Goal: Entertainment & Leisure: Consume media (video, audio)

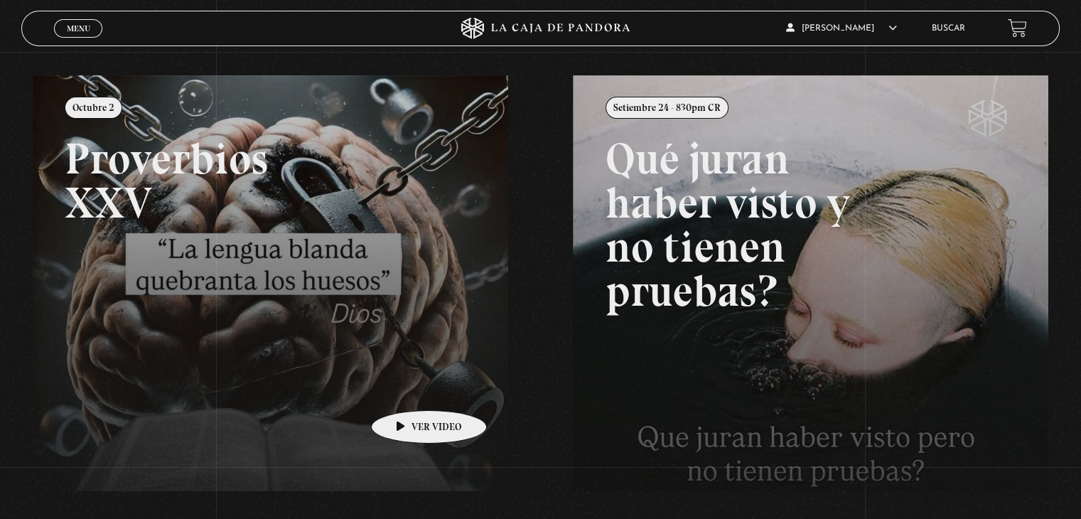
scroll to position [156, 0]
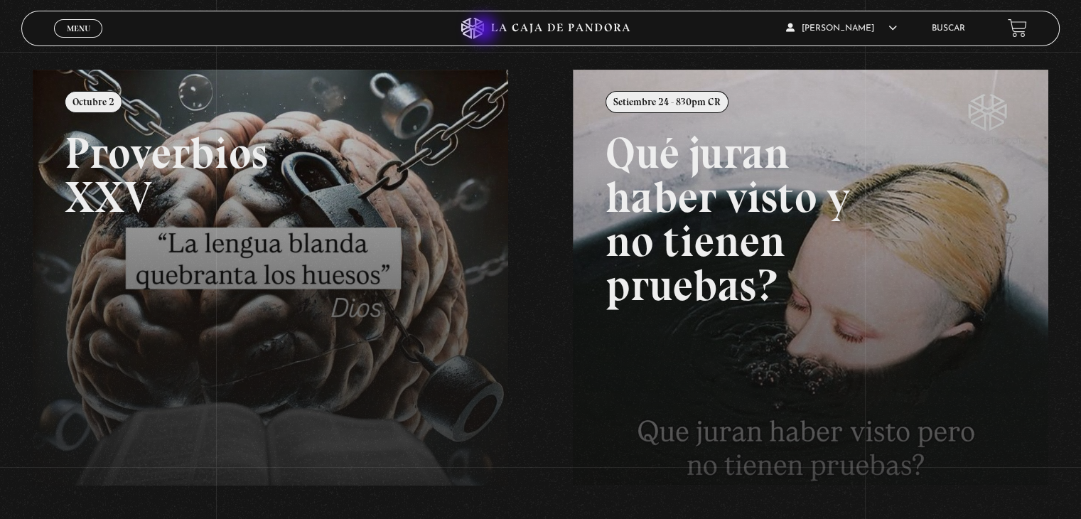
click at [485, 31] on icon at bounding box center [540, 28] width 324 height 21
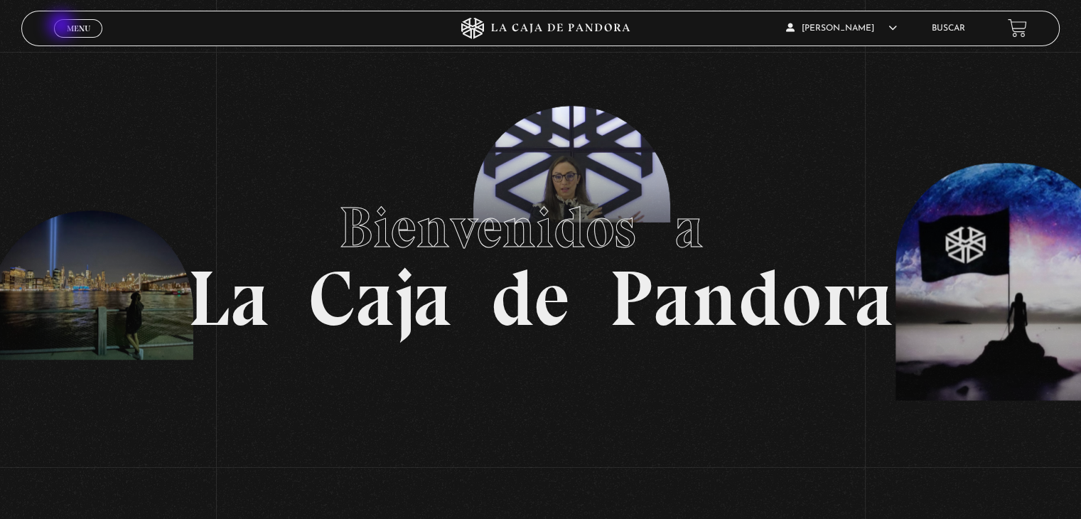
click at [63, 26] on link "Menu Cerrar" at bounding box center [78, 28] width 48 height 18
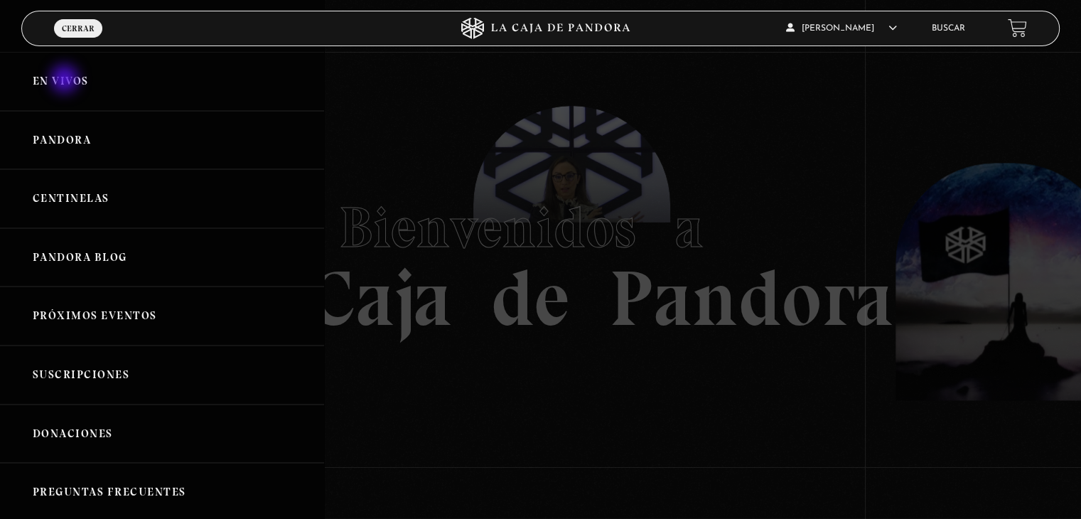
click at [66, 80] on link "En vivos" at bounding box center [162, 81] width 324 height 59
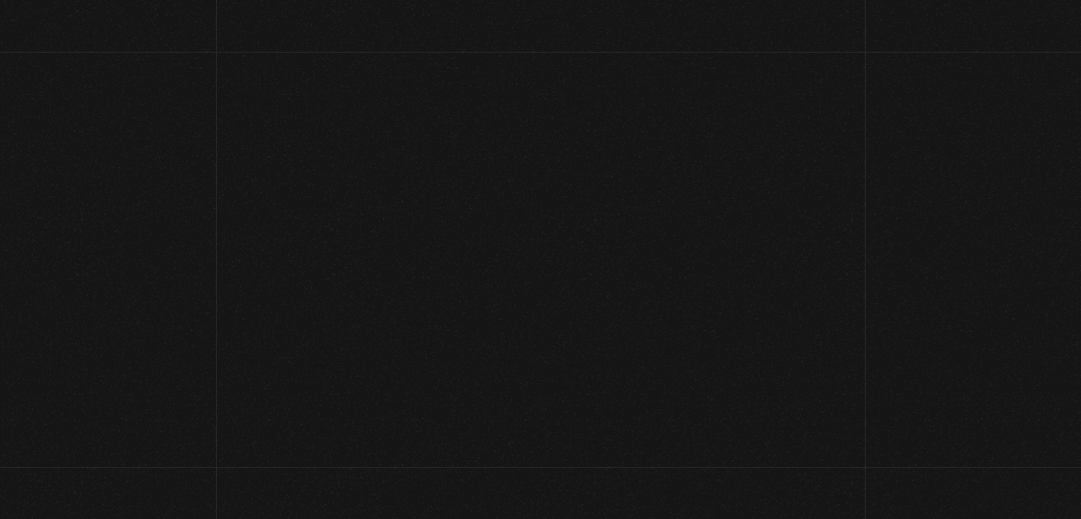
click at [66, 80] on section "En Vivos" at bounding box center [540, 139] width 1081 height 174
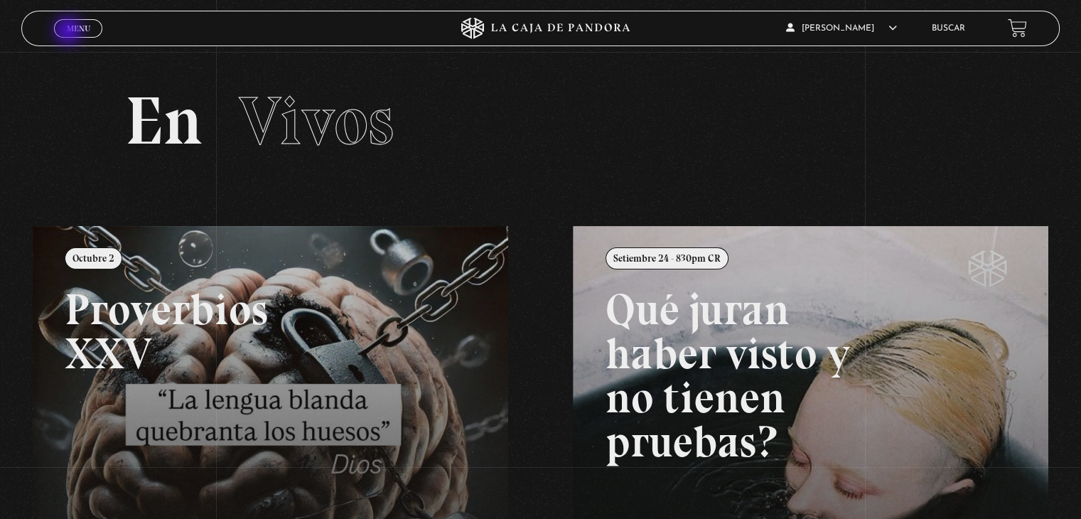
click at [70, 32] on span "Menu" at bounding box center [78, 28] width 23 height 9
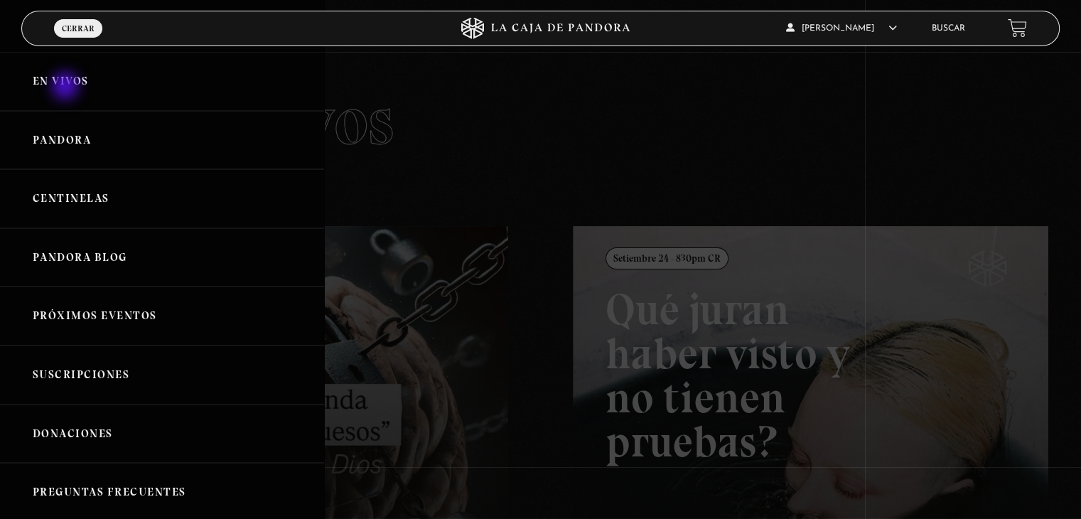
click at [67, 87] on link "En vivos" at bounding box center [162, 81] width 324 height 59
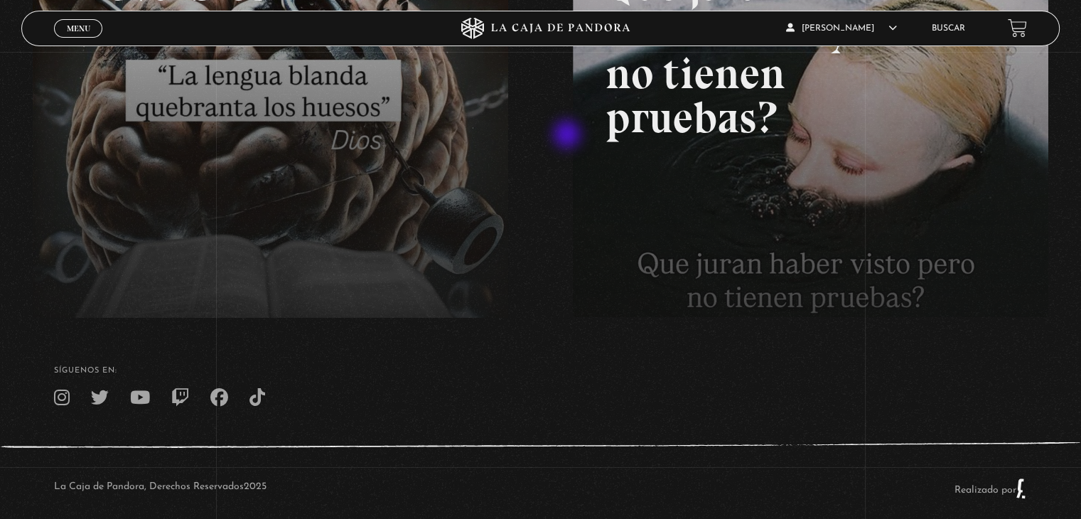
scroll to position [323, 0]
click at [1078, 290] on div "Menu Cerrar Berna Jiménez Morera En vivos Pandora Centinelas Mi cuenta Salir Bu…" at bounding box center [540, 132] width 1081 height 806
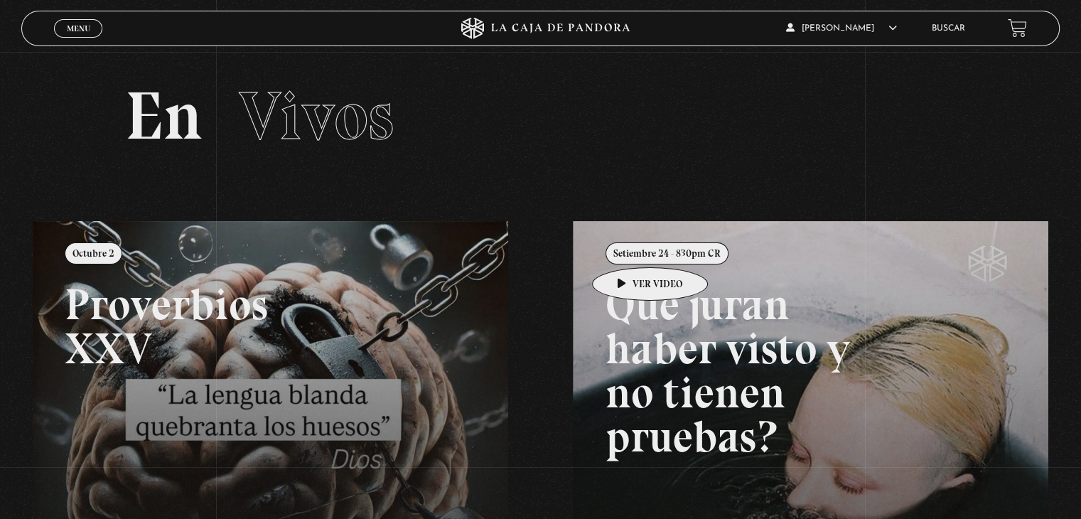
scroll to position [0, 0]
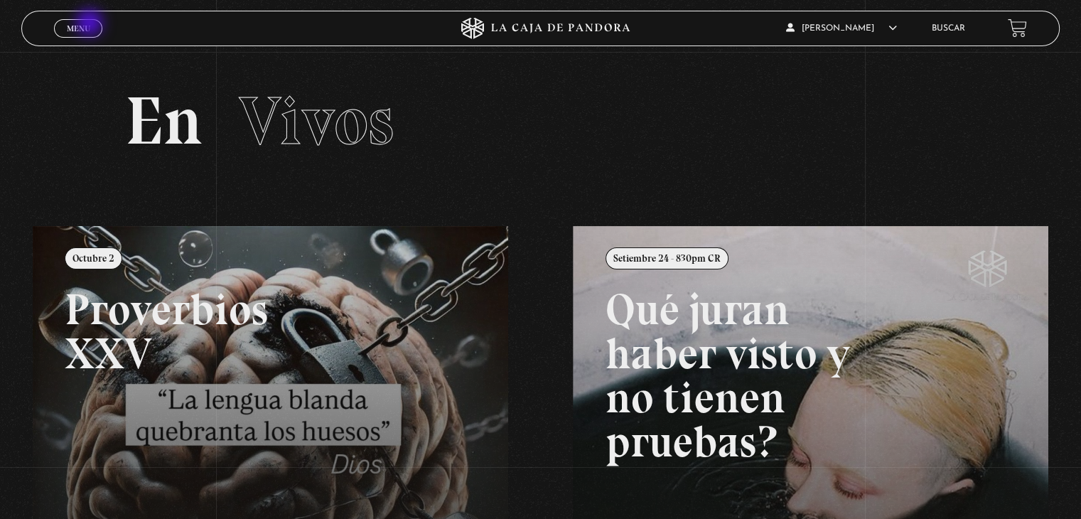
click at [91, 24] on link "Menu Cerrar" at bounding box center [78, 28] width 48 height 18
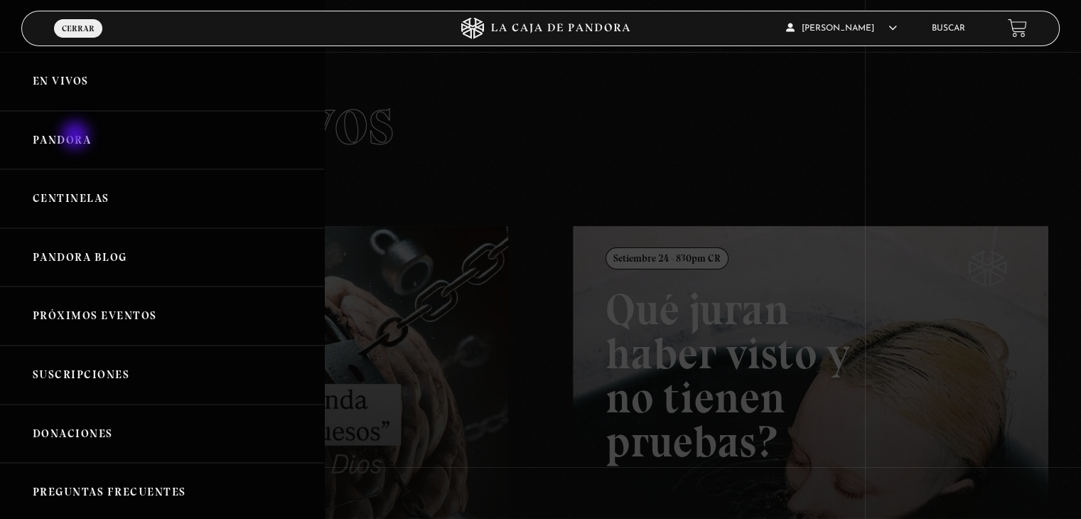
click at [77, 136] on link "Pandora" at bounding box center [162, 140] width 324 height 59
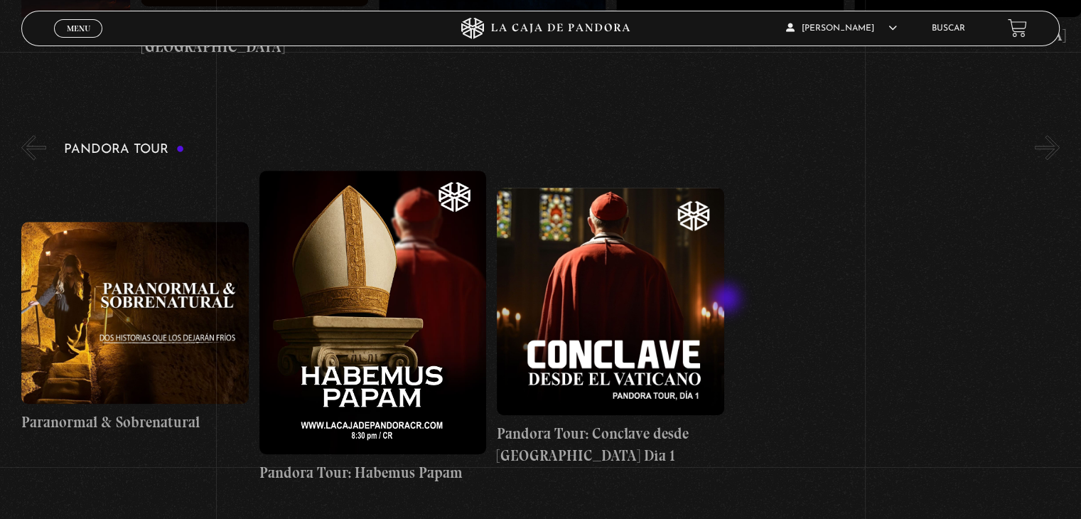
scroll to position [1013, 0]
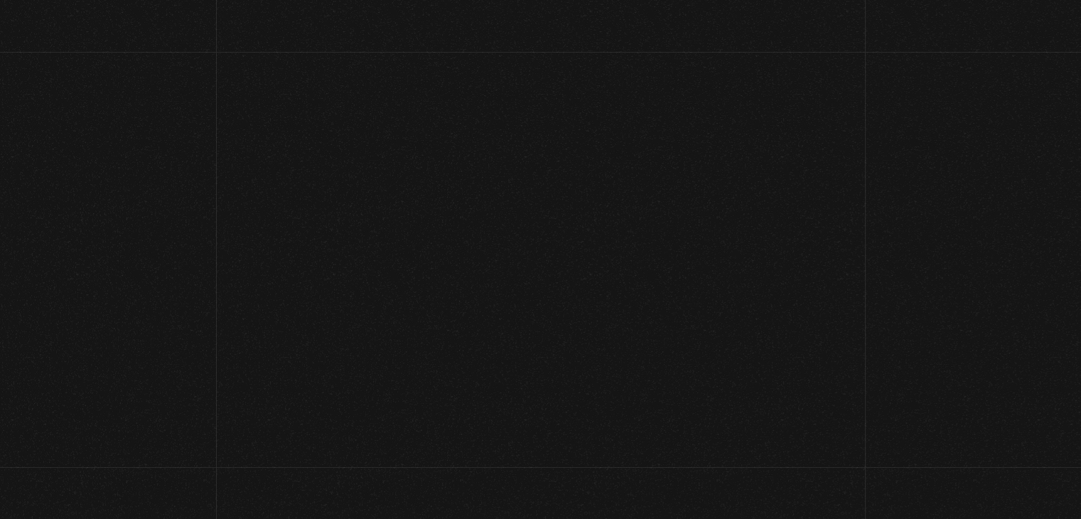
scroll to position [233, 0]
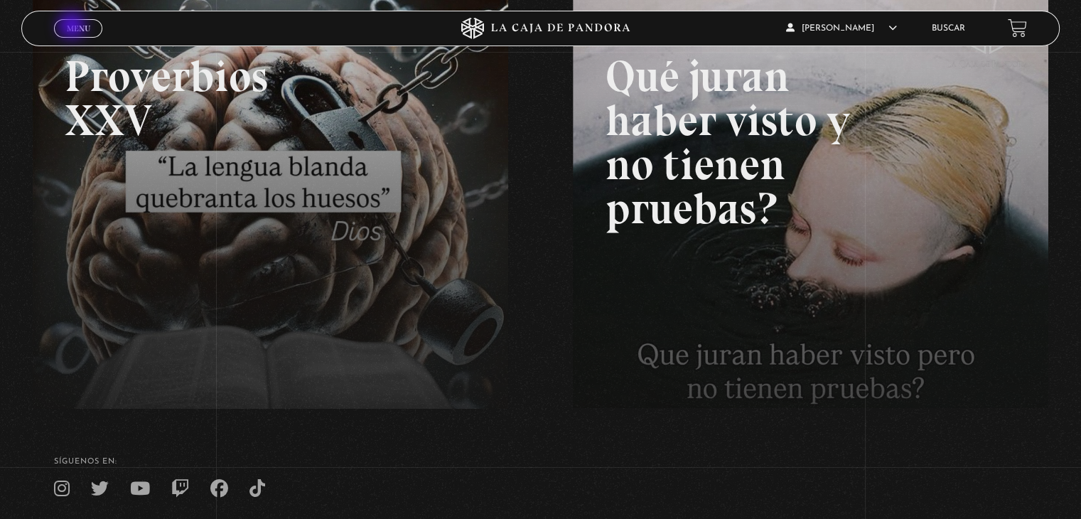
click at [73, 27] on span "Menu" at bounding box center [78, 28] width 23 height 9
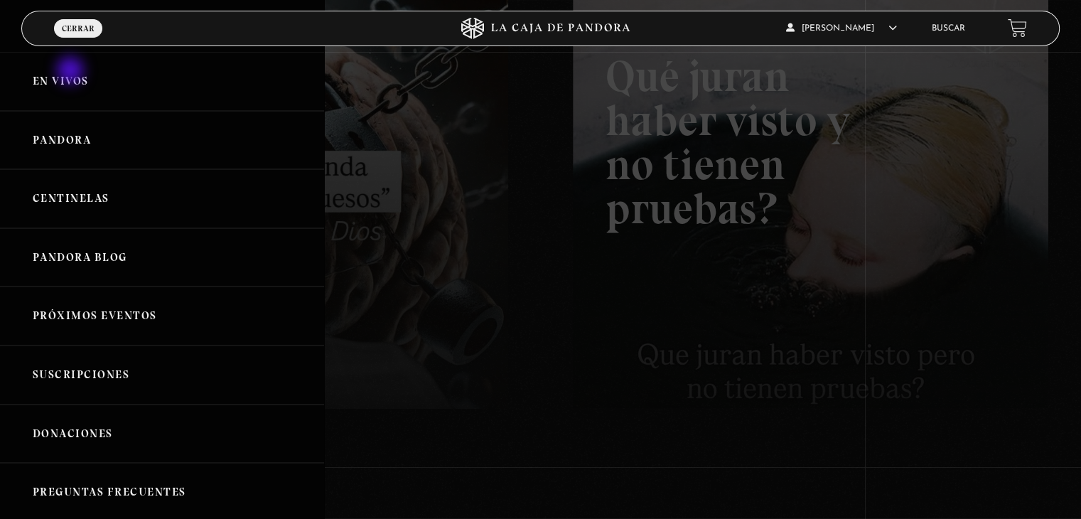
click at [72, 72] on link "En vivos" at bounding box center [162, 81] width 324 height 59
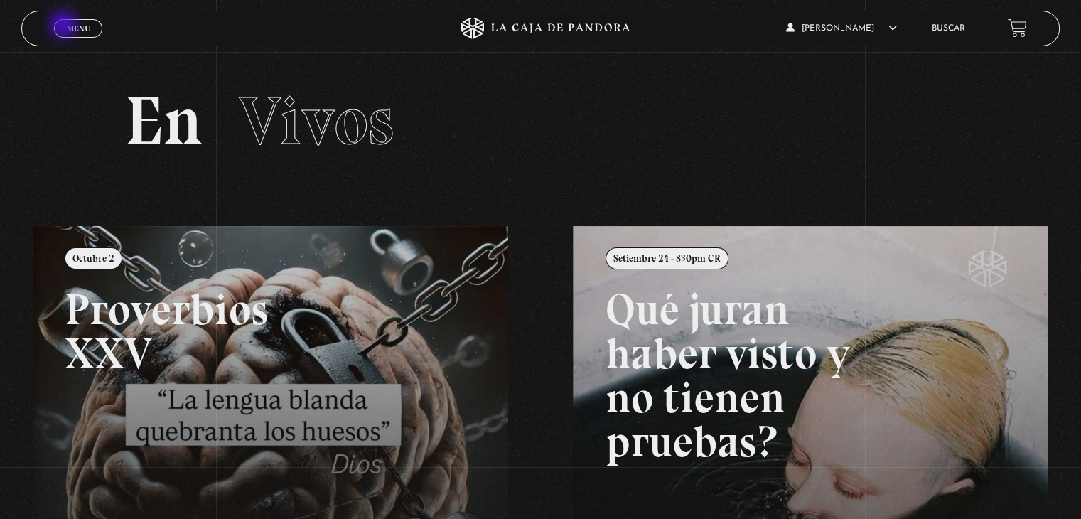
click at [65, 26] on link "Menu Cerrar" at bounding box center [78, 28] width 48 height 18
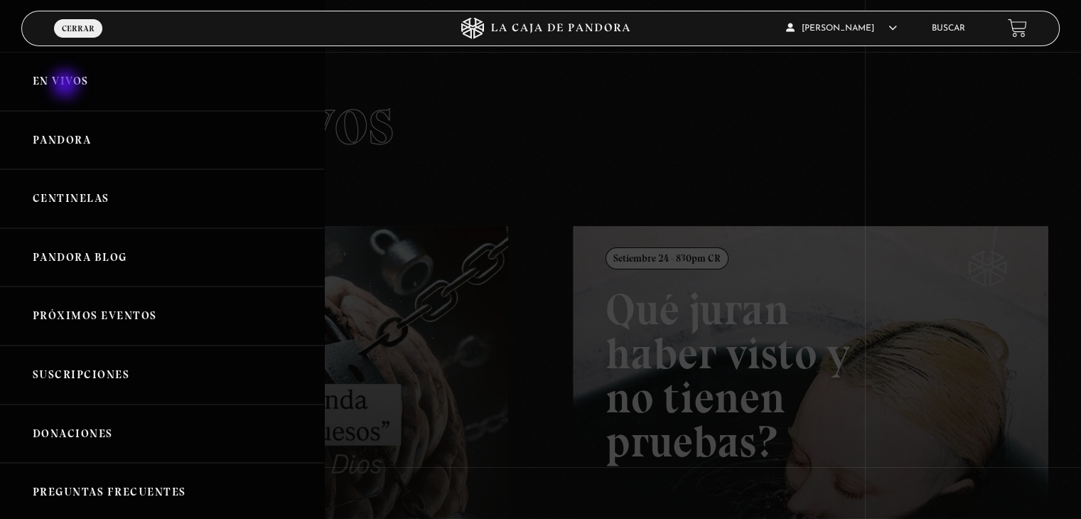
click at [67, 85] on link "En vivos" at bounding box center [162, 81] width 324 height 59
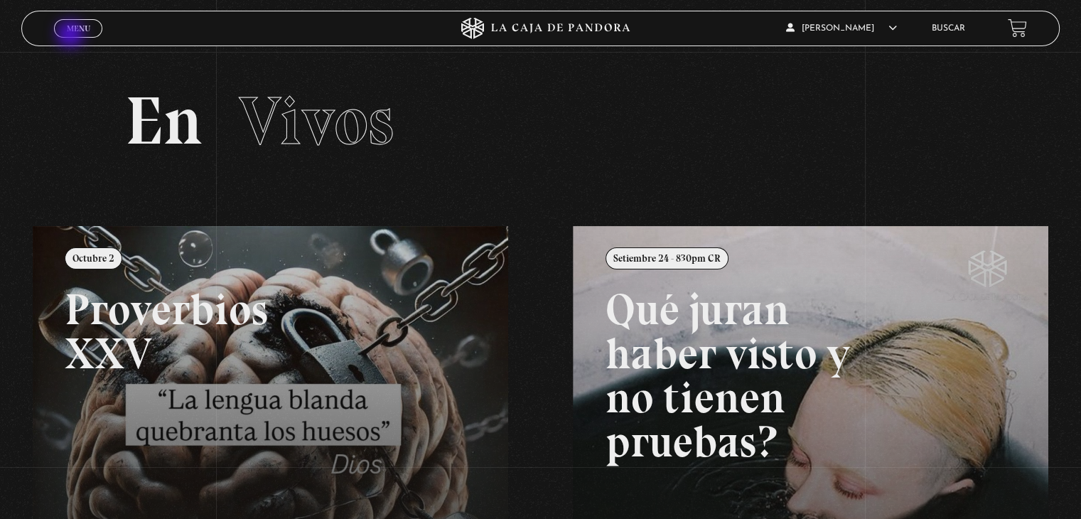
click at [72, 36] on span "Cerrar" at bounding box center [78, 41] width 33 height 10
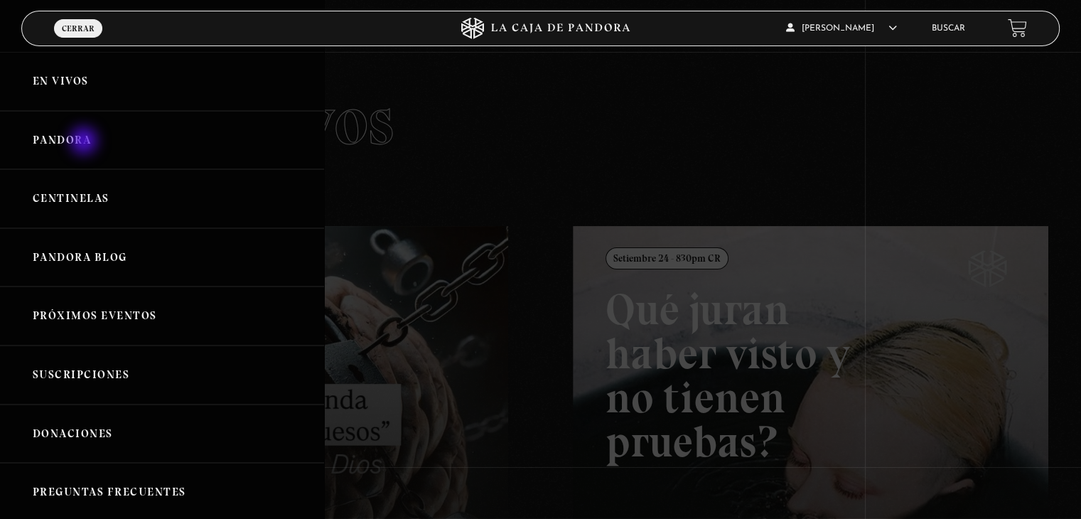
click at [85, 142] on link "Pandora" at bounding box center [162, 140] width 324 height 59
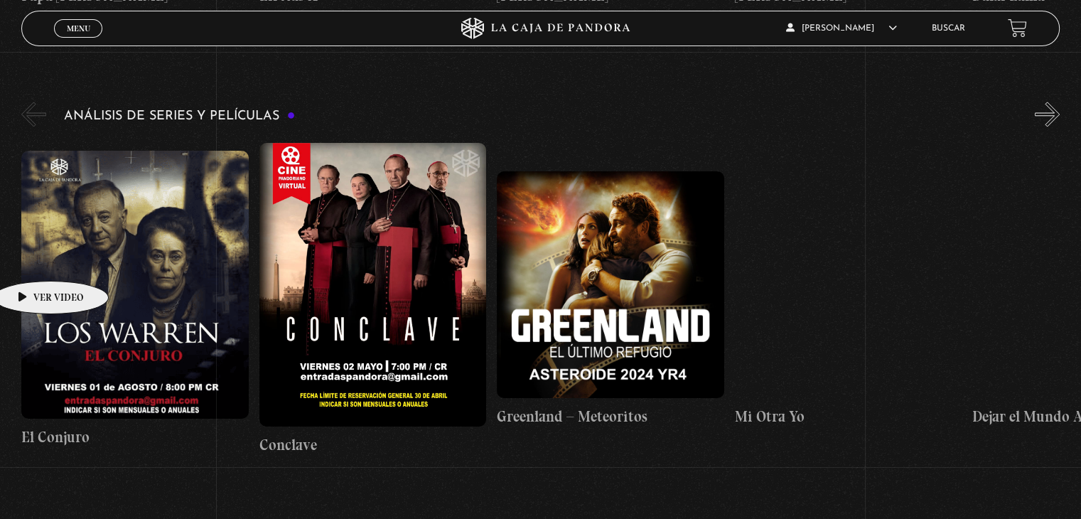
scroll to position [1875, 0]
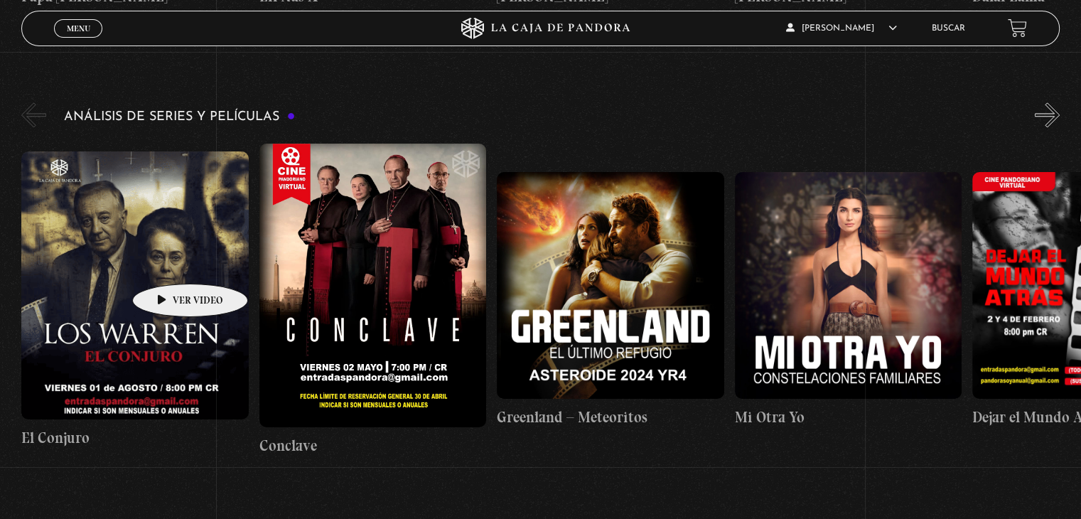
click at [168, 262] on figure at bounding box center [134, 284] width 227 height 267
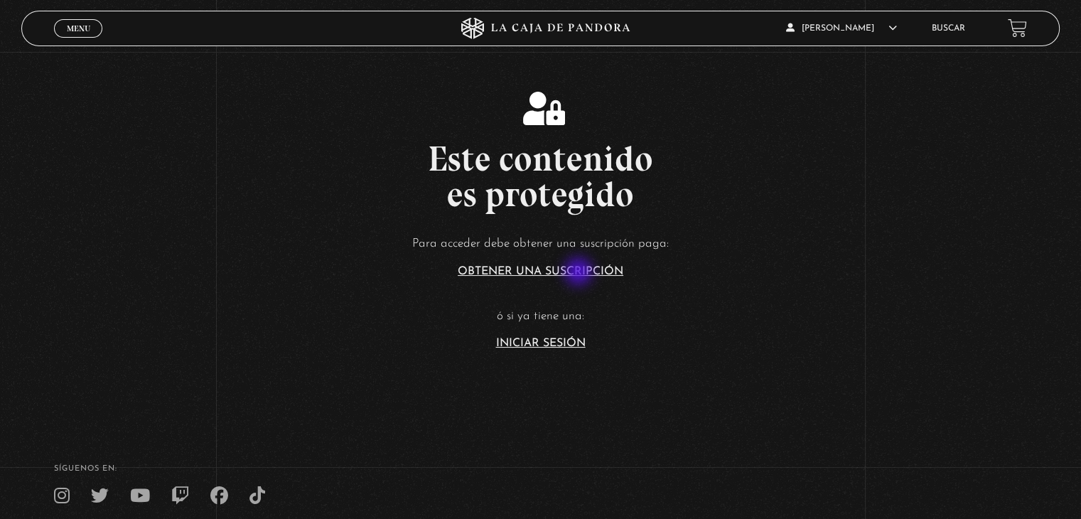
click at [580, 273] on link "Obtener una suscripción" at bounding box center [541, 271] width 166 height 11
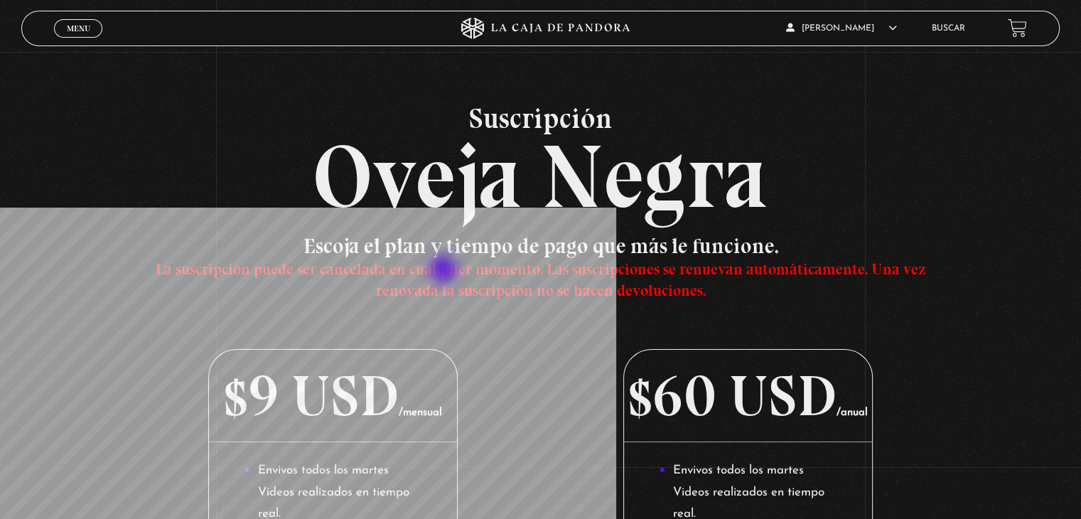
click at [445, 271] on span "La suscripción puede ser cancelada en cualquier momento. Las suscripciones se r…" at bounding box center [540, 279] width 770 height 40
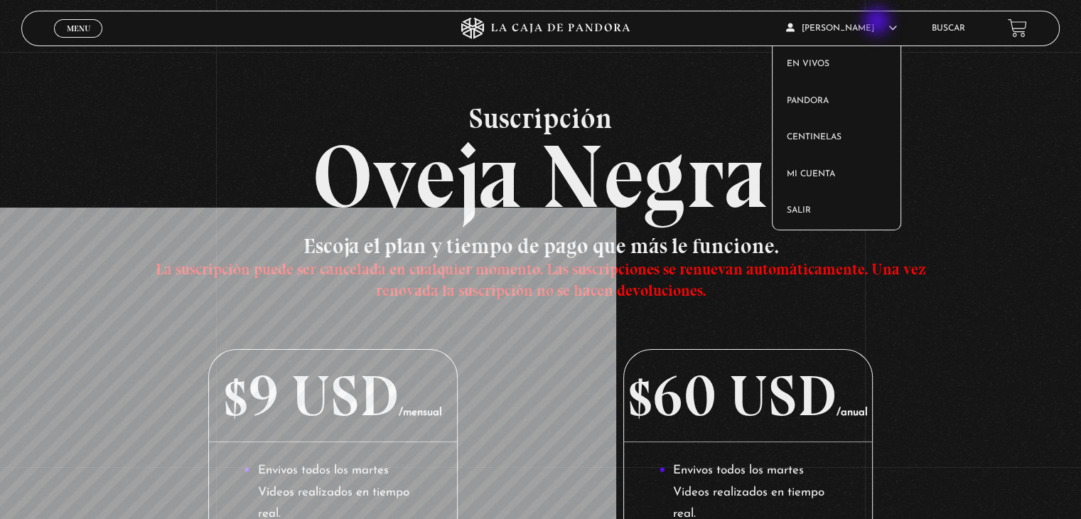
click at [878, 24] on span "[PERSON_NAME]" at bounding box center [841, 28] width 111 height 9
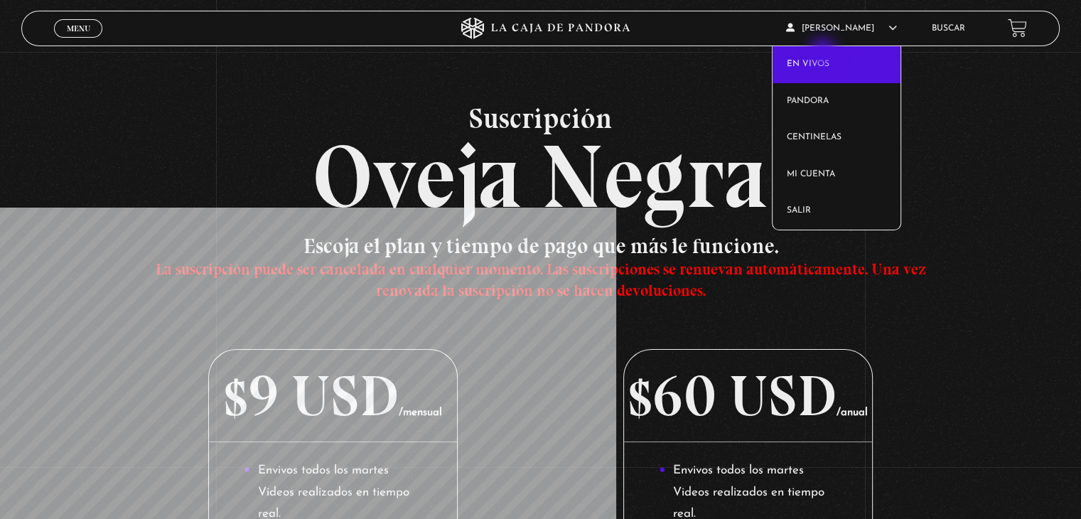
click at [824, 53] on link "En vivos" at bounding box center [836, 64] width 129 height 37
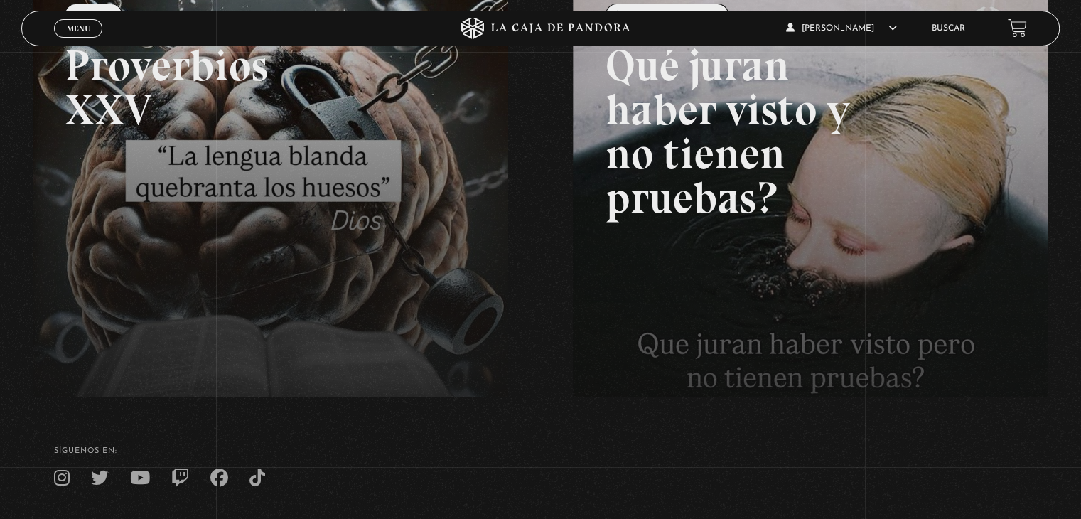
scroll to position [340, 0]
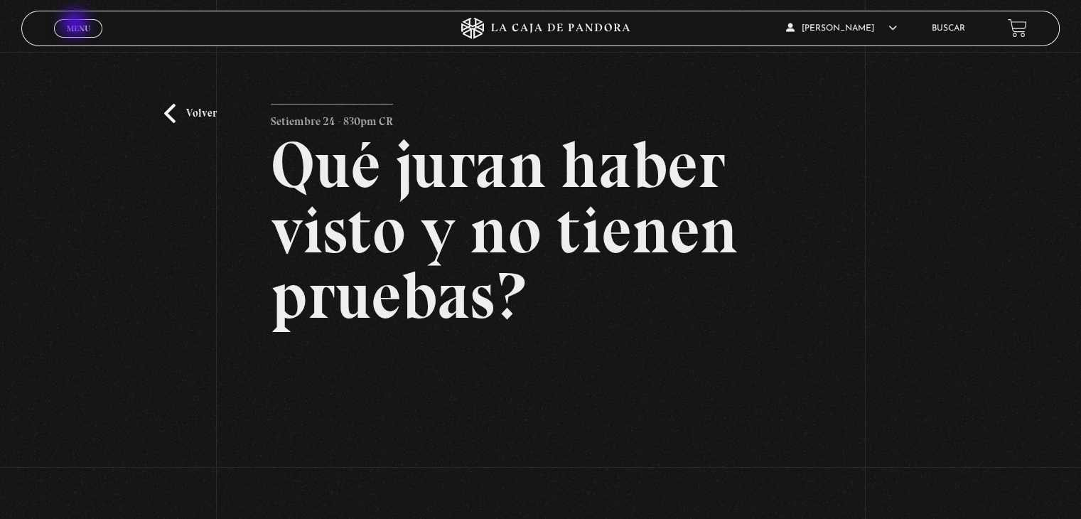
click at [76, 25] on span "Menu" at bounding box center [78, 28] width 23 height 9
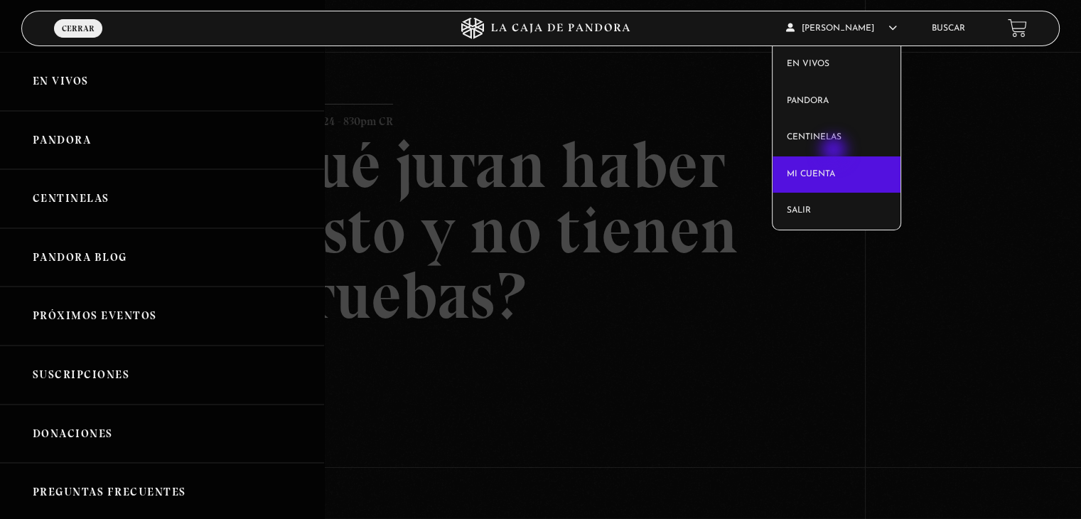
click at [835, 156] on link "Mi cuenta" at bounding box center [836, 174] width 129 height 37
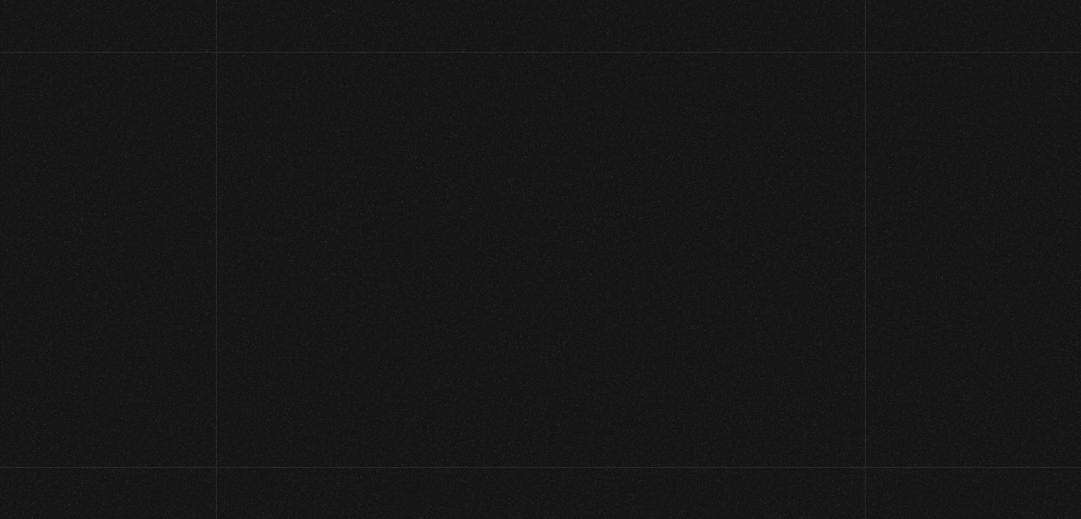
scroll to position [134, 0]
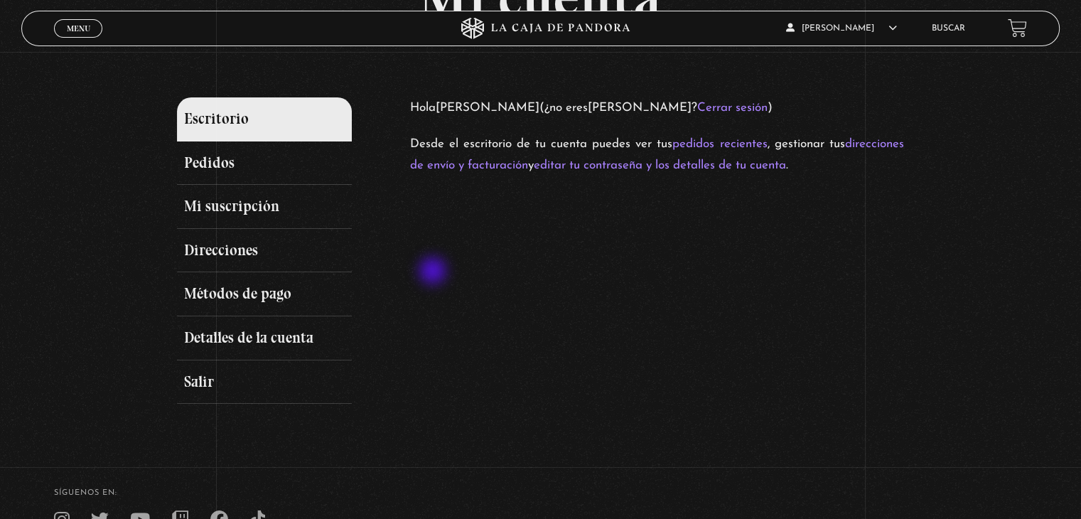
drag, startPoint x: 0, startPoint y: 0, endPoint x: 435, endPoint y: 273, distance: 513.3
click at [435, 273] on div "Escritorio Pedidos Mi suscripción Direcciones Métodos de pago Detalles de la cu…" at bounding box center [540, 250] width 726 height 306
click at [229, 205] on link "Mi suscripción" at bounding box center [264, 207] width 174 height 44
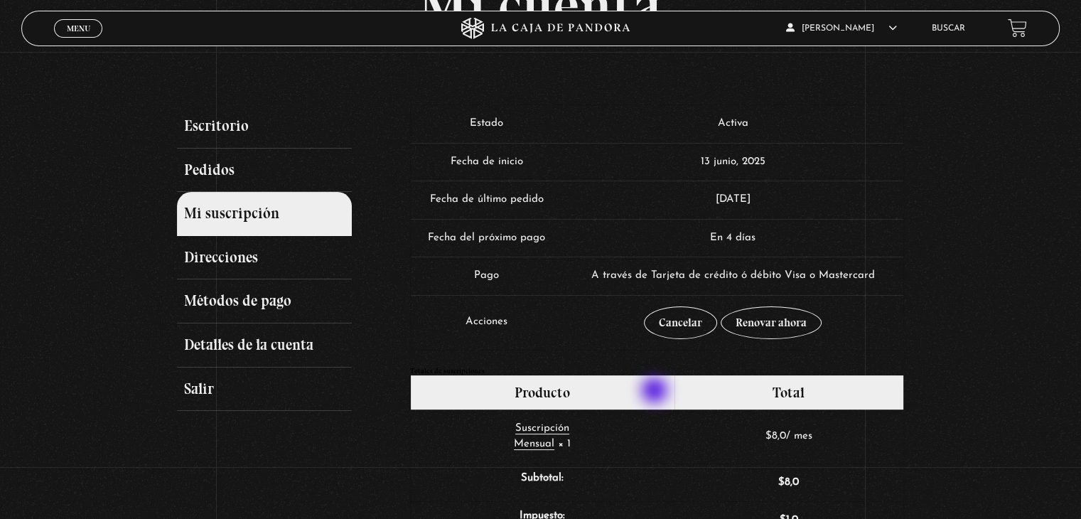
scroll to position [128, 0]
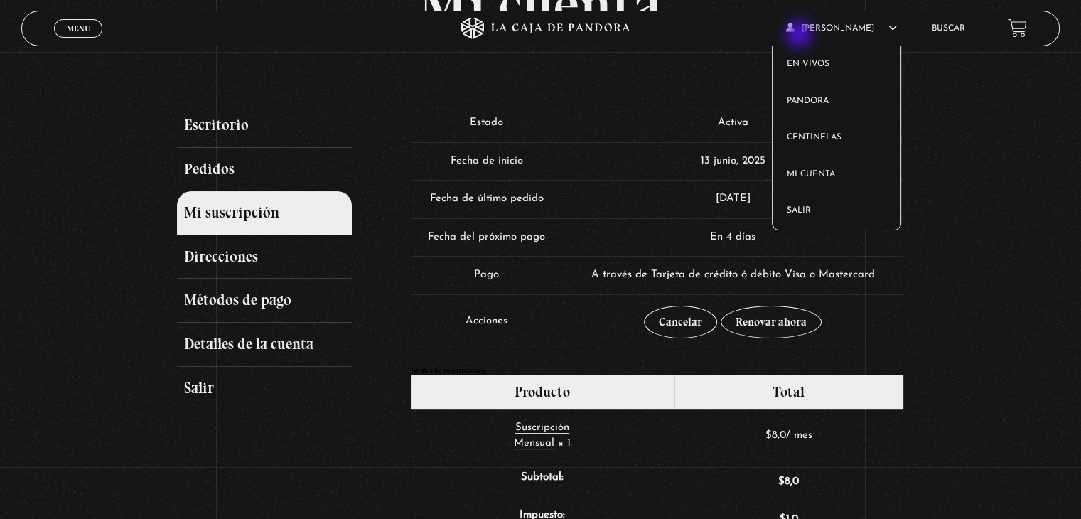
click at [800, 33] on span "[PERSON_NAME]" at bounding box center [841, 28] width 111 height 9
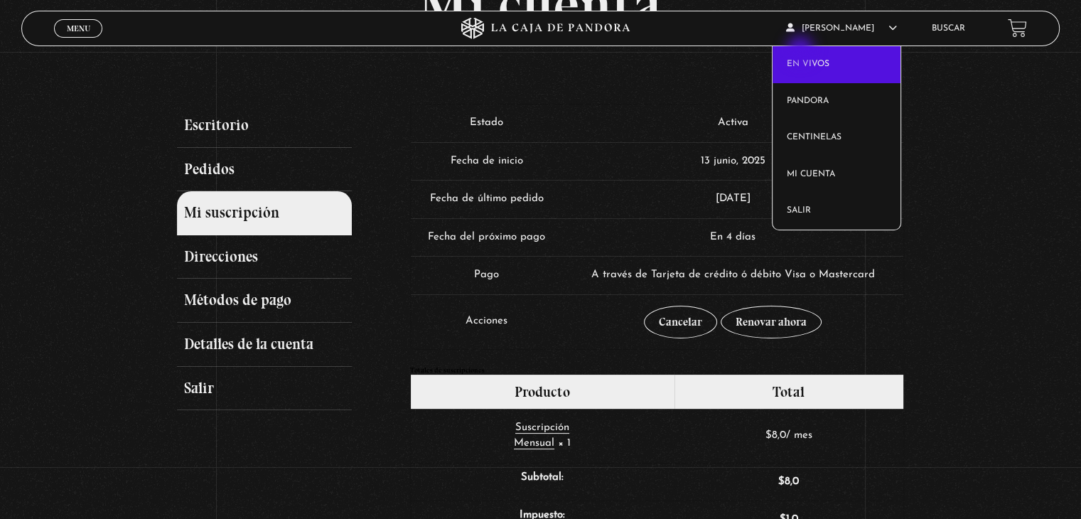
click at [801, 51] on link "En vivos" at bounding box center [836, 64] width 129 height 37
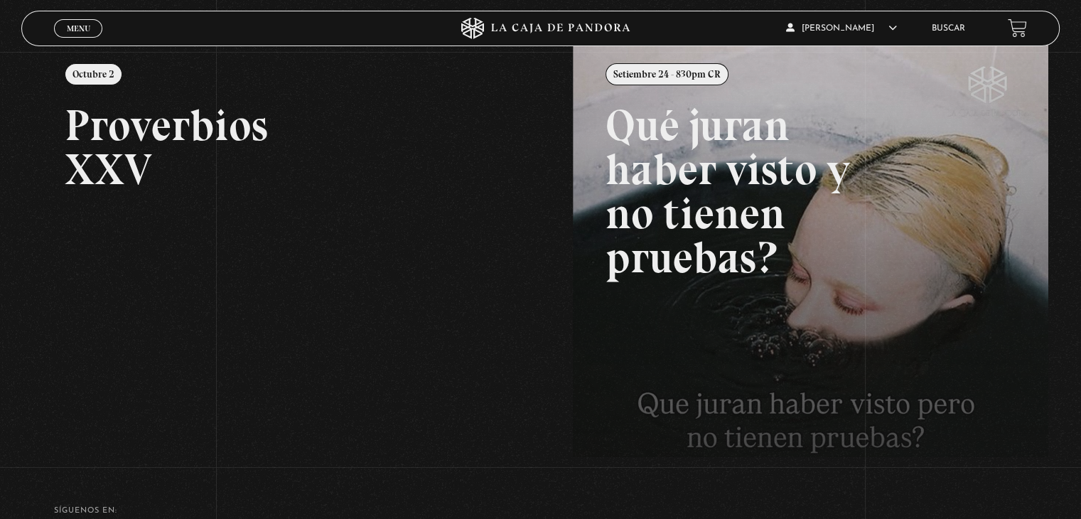
scroll to position [340, 0]
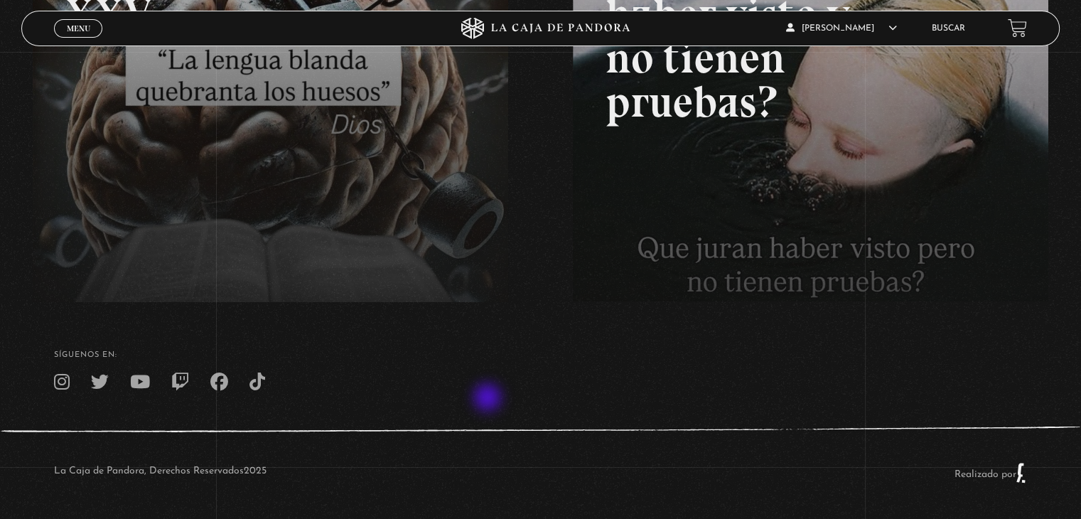
click at [489, 399] on footer "SÍguenos en: La Caja de Pandora, Derechos Reservados 2025 Realizado por" at bounding box center [540, 409] width 1081 height 217
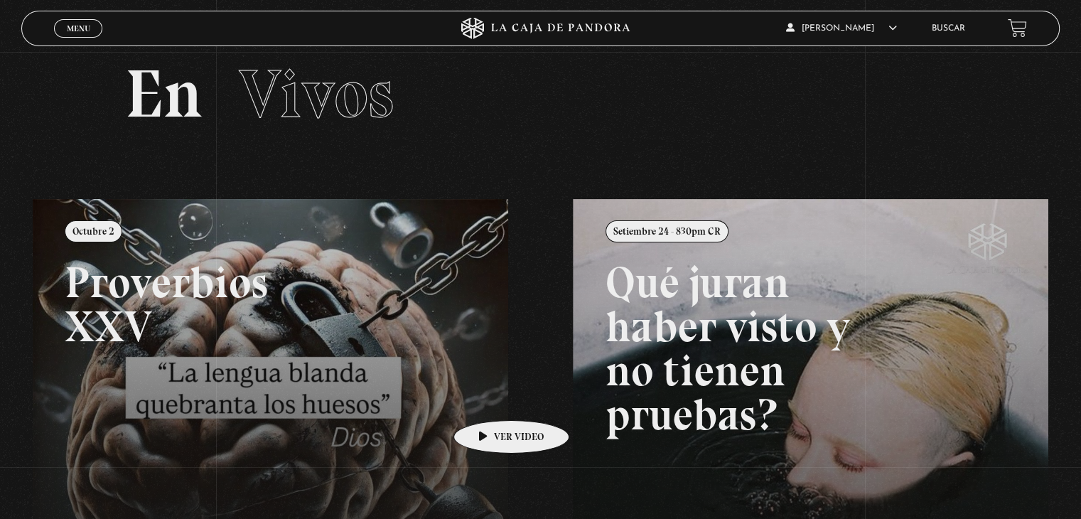
scroll to position [0, 0]
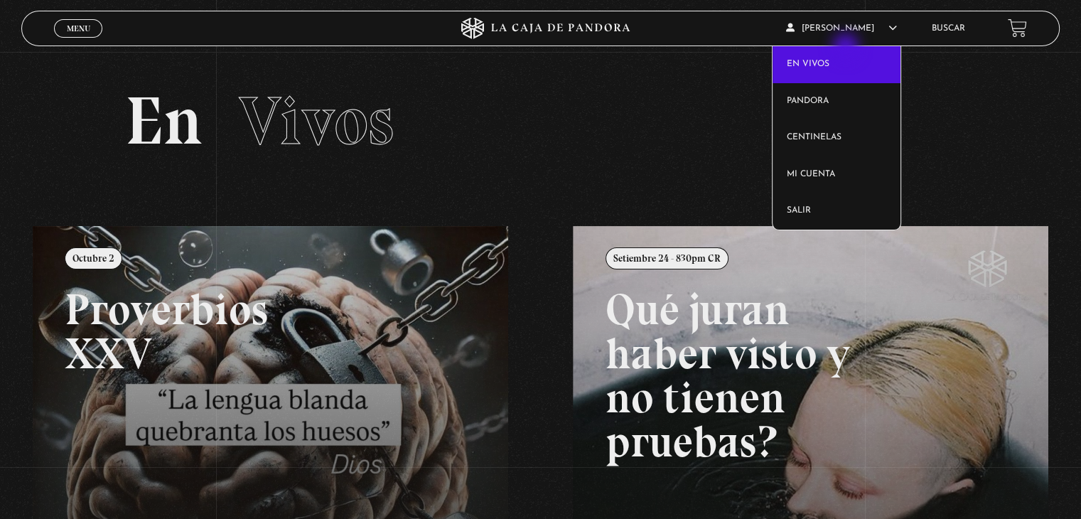
click at [847, 48] on link "En vivos" at bounding box center [836, 64] width 129 height 37
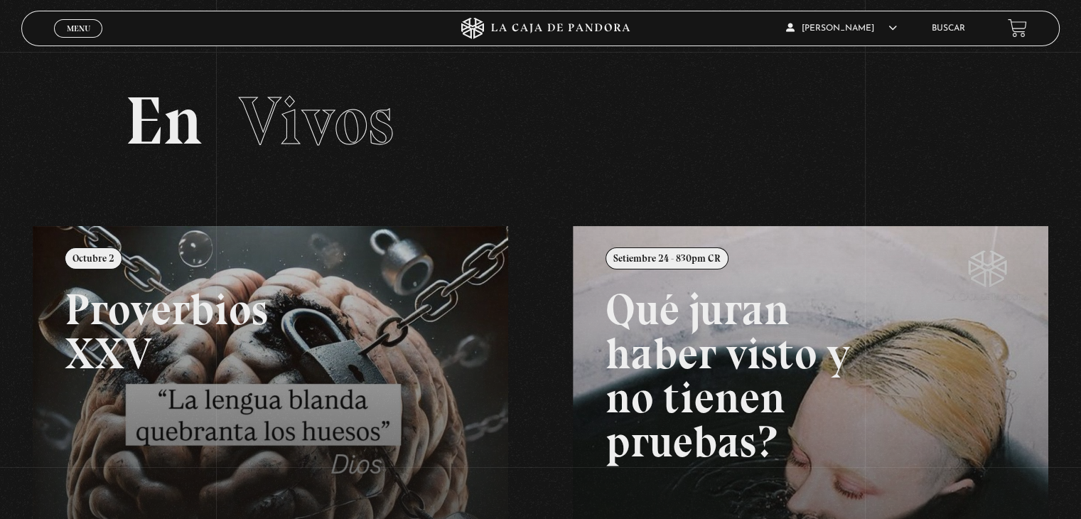
click at [847, 48] on link "En vivos" at bounding box center [836, 50] width 129 height 37
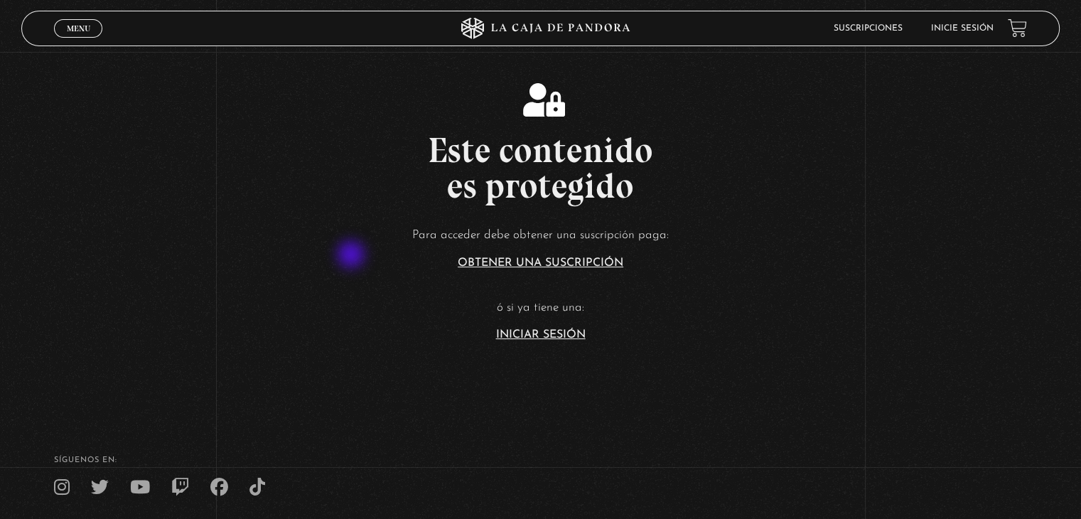
scroll to position [239, 0]
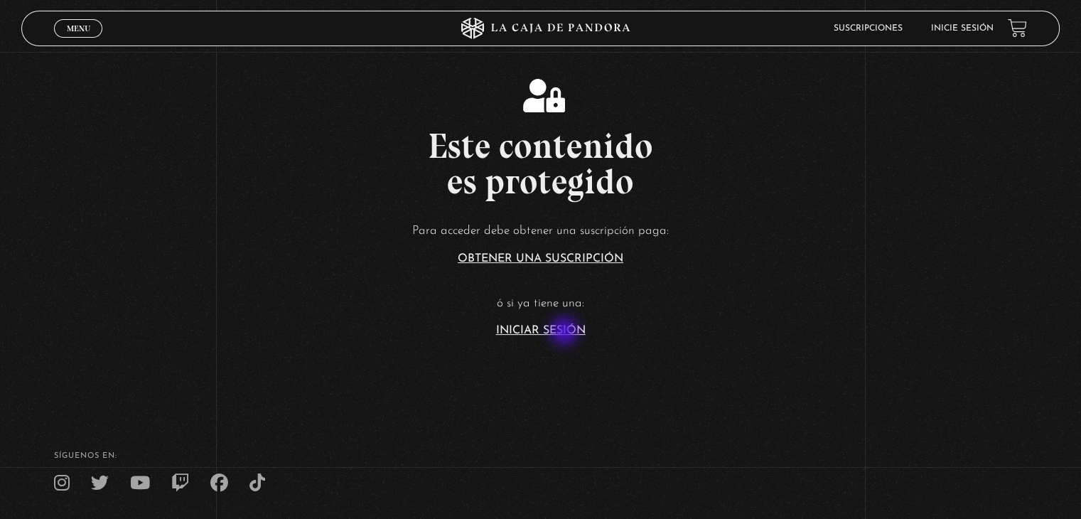
click at [566, 332] on link "Iniciar Sesión" at bounding box center [541, 330] width 90 height 11
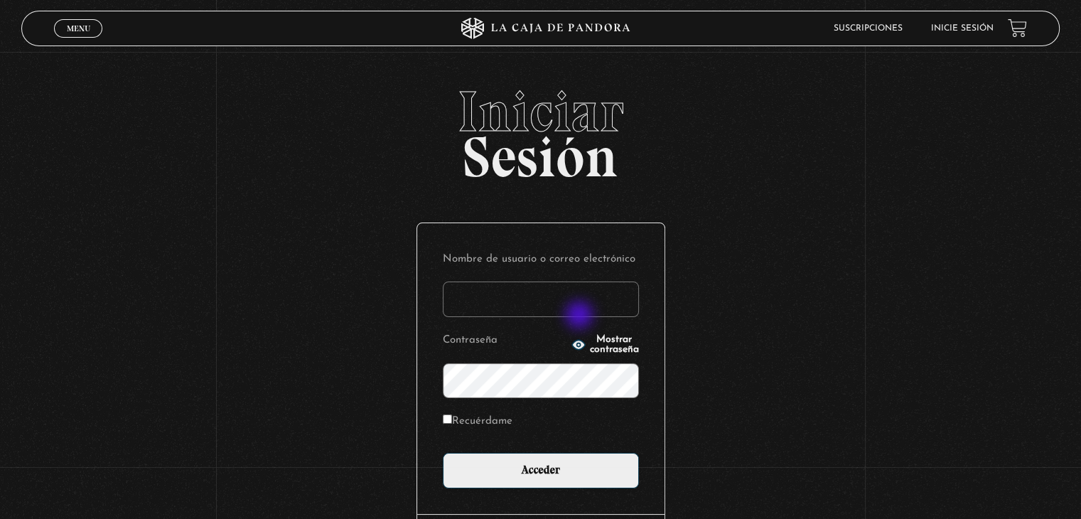
type input "[EMAIL_ADDRESS][DOMAIN_NAME]"
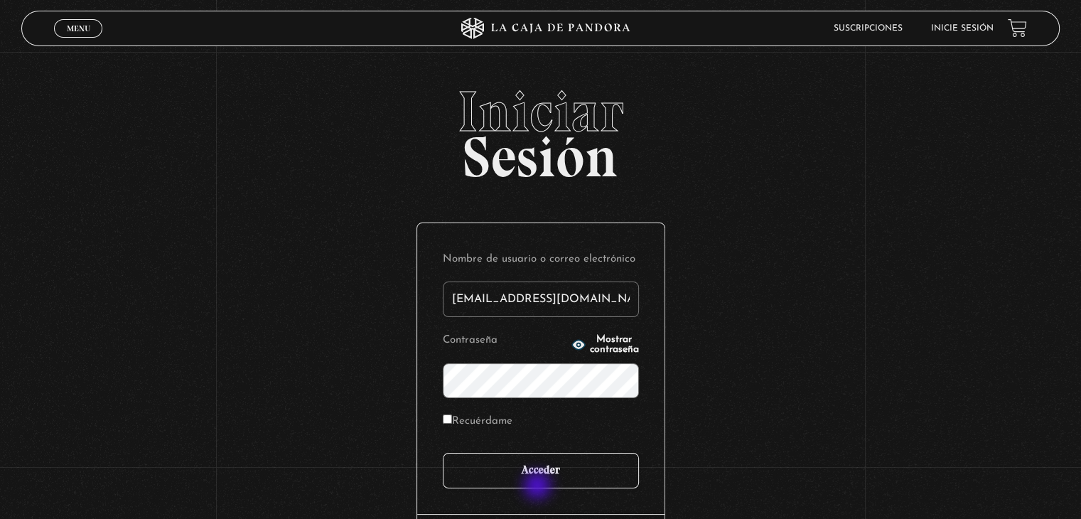
click at [539, 487] on input "Acceder" at bounding box center [541, 471] width 196 height 36
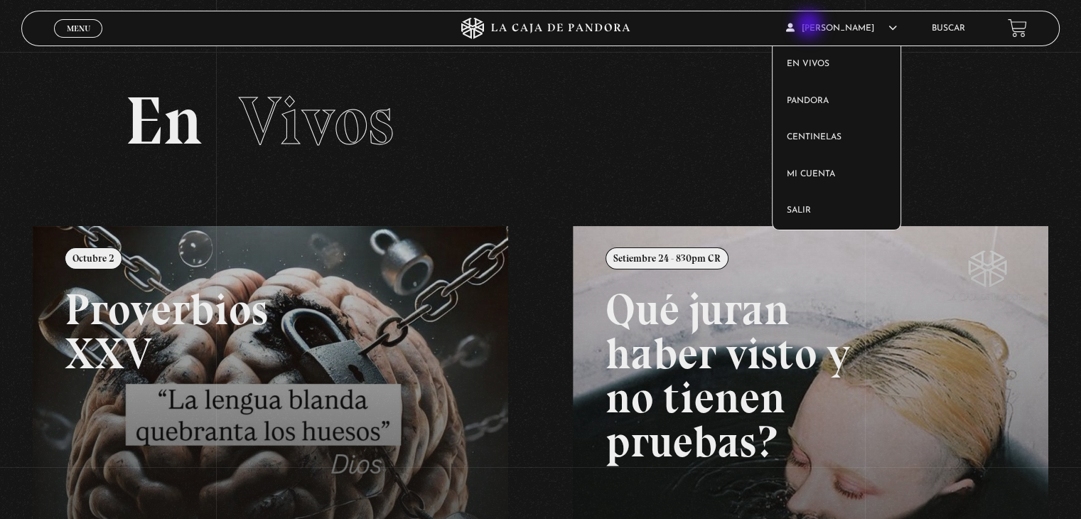
click at [810, 26] on span "[PERSON_NAME]" at bounding box center [841, 28] width 111 height 9
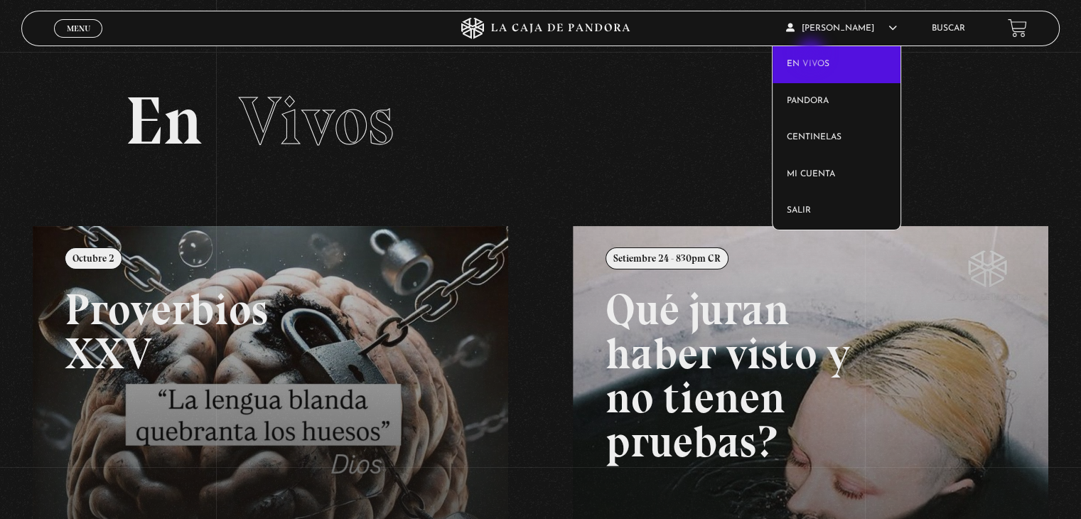
click at [812, 54] on link "En vivos" at bounding box center [836, 64] width 129 height 37
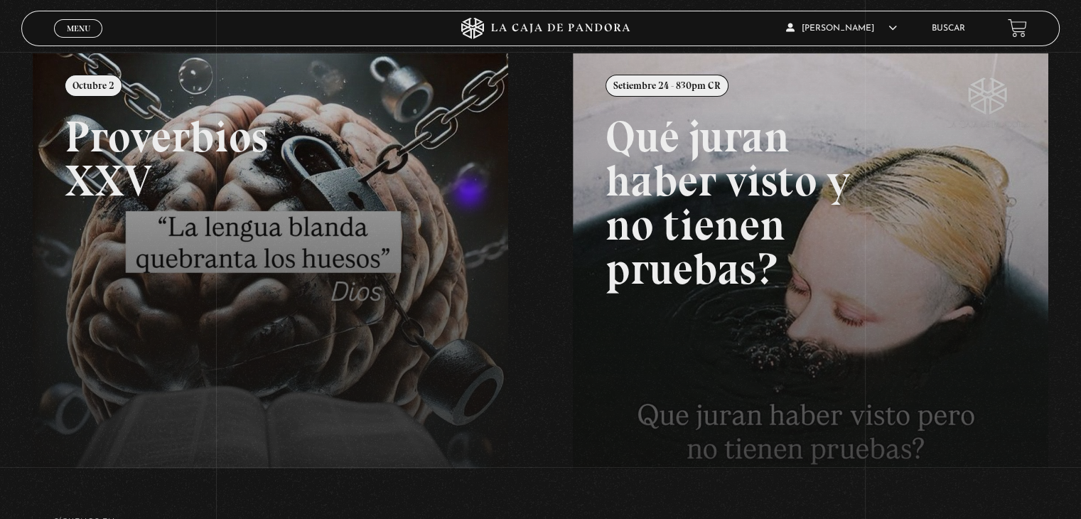
scroll to position [176, 0]
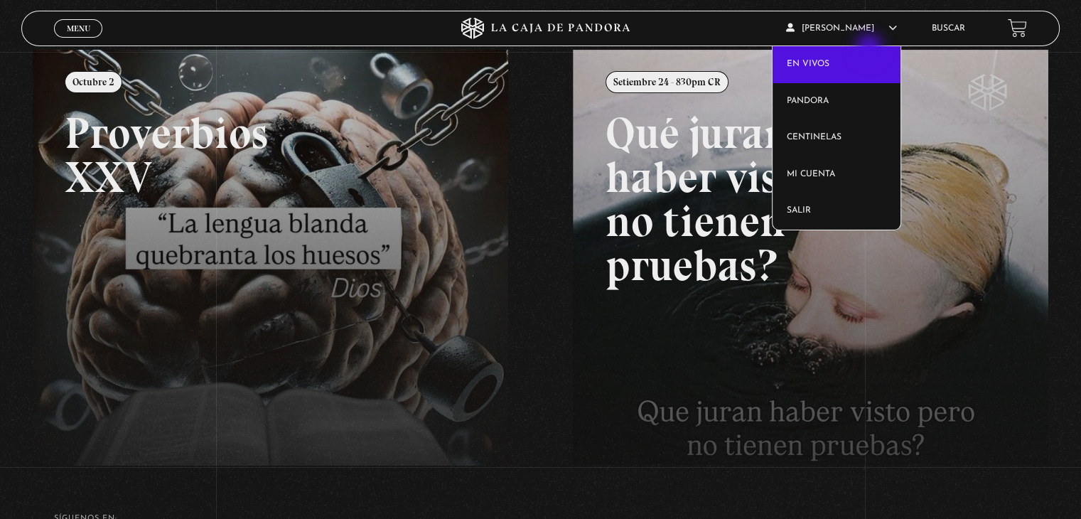
click at [870, 49] on link "En vivos" at bounding box center [836, 64] width 129 height 37
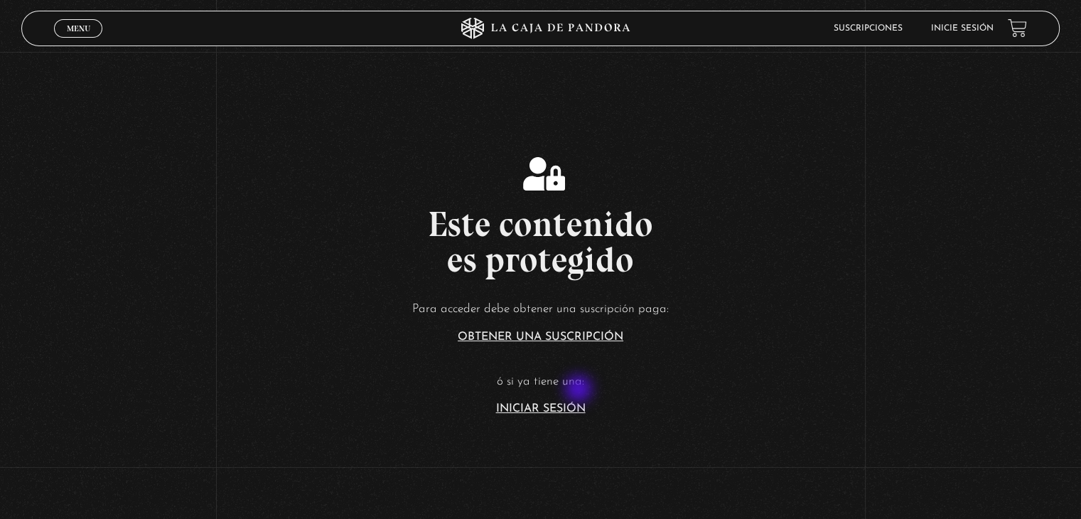
scroll to position [173, 0]
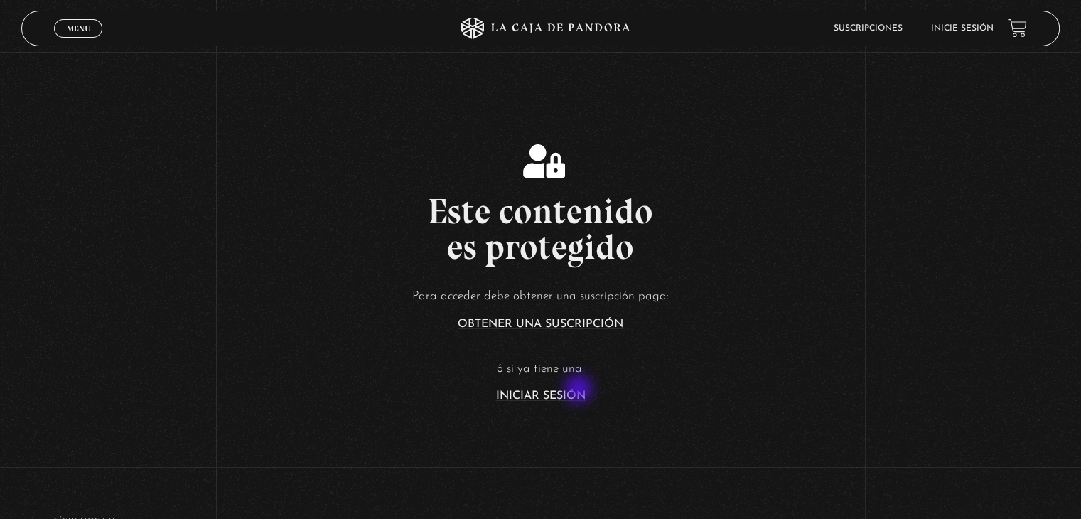
click at [580, 390] on link "Iniciar Sesión" at bounding box center [541, 395] width 90 height 11
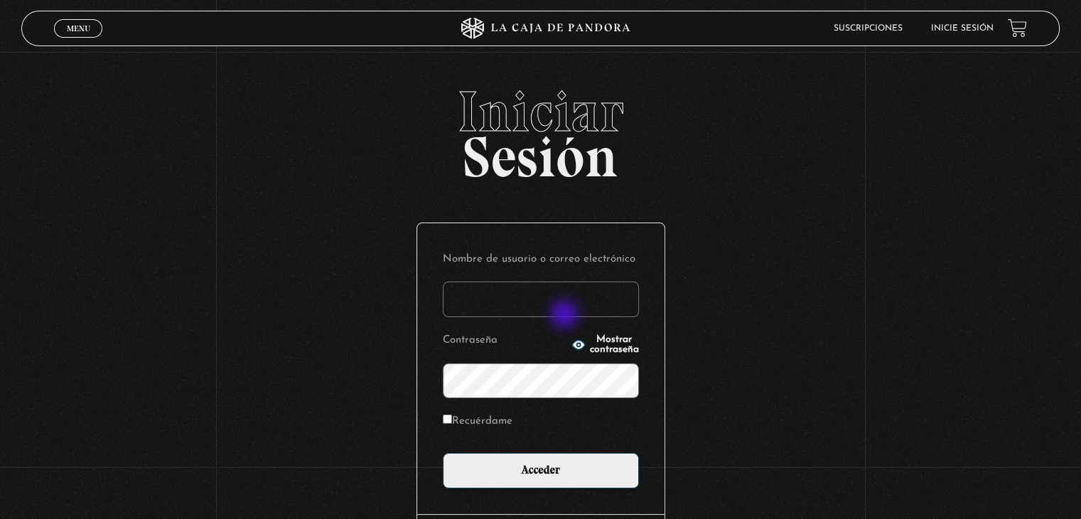
type input "[EMAIL_ADDRESS][DOMAIN_NAME]"
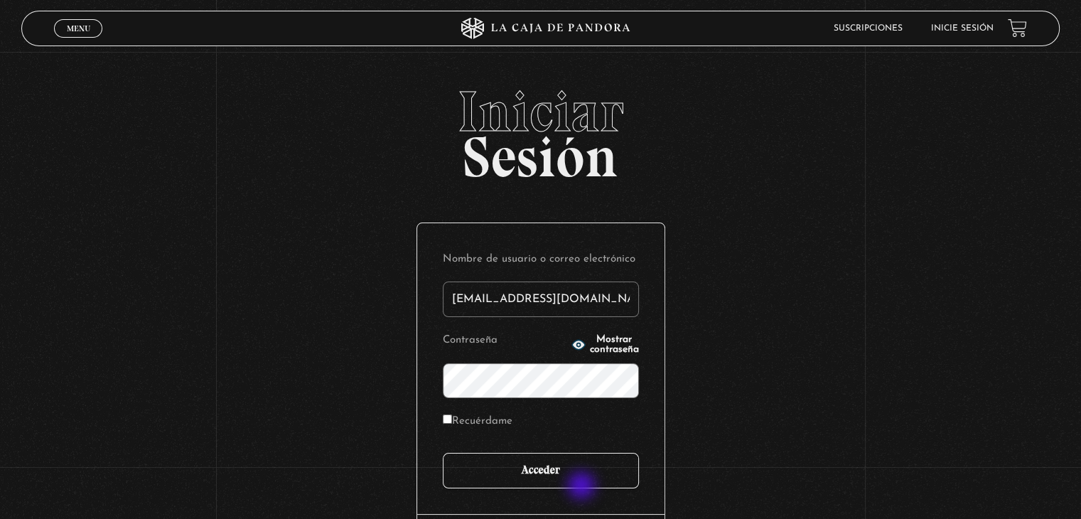
click at [583, 487] on input "Acceder" at bounding box center [541, 471] width 196 height 36
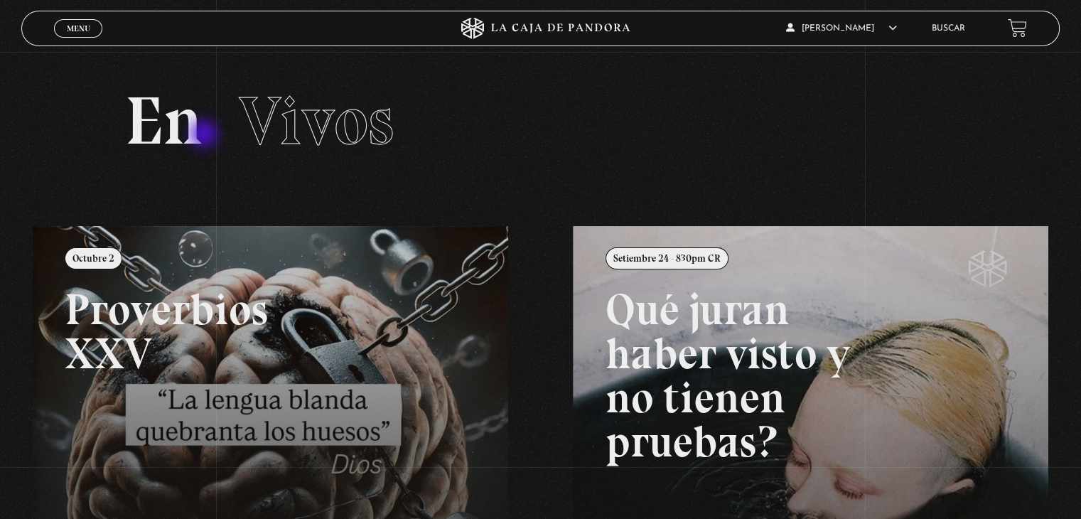
click at [205, 135] on h2 "En Vivos" at bounding box center [540, 120] width 830 height 67
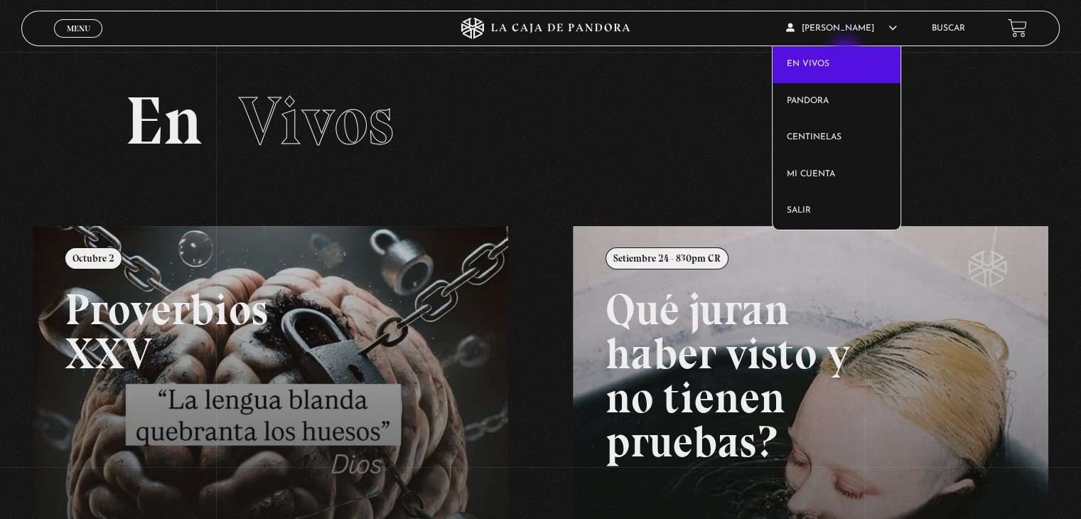
click at [847, 53] on link "En vivos" at bounding box center [836, 64] width 129 height 37
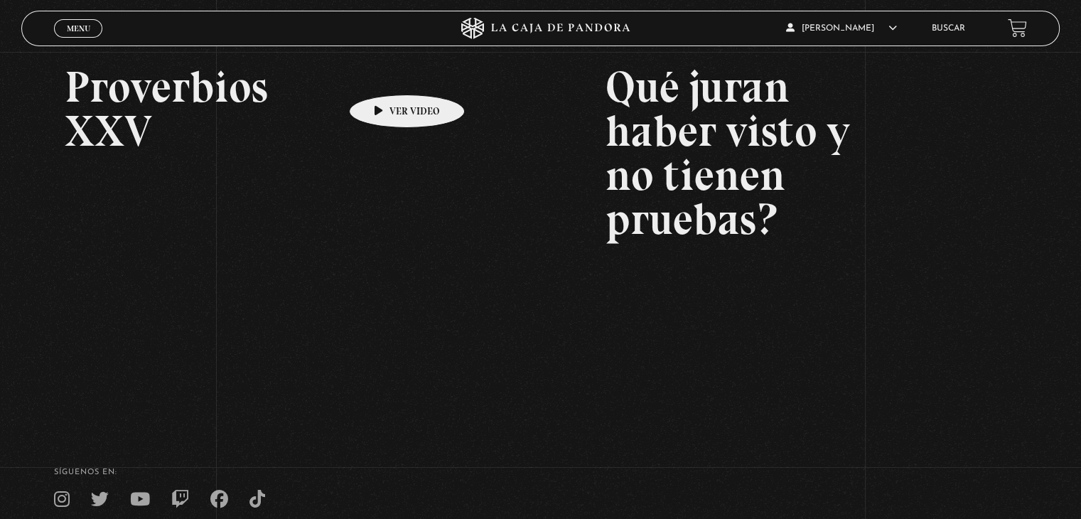
scroll to position [222, 0]
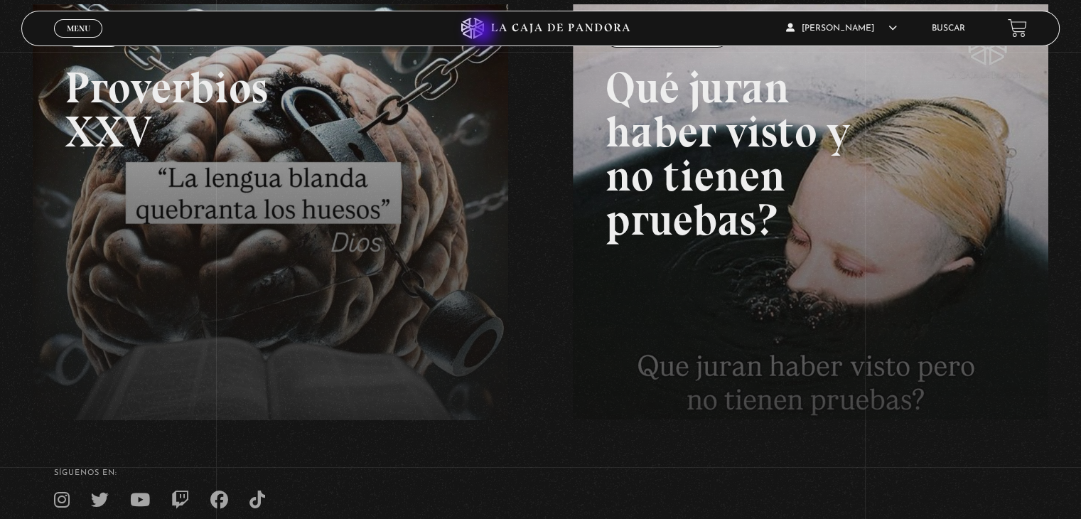
click at [483, 32] on icon at bounding box center [472, 28] width 23 height 21
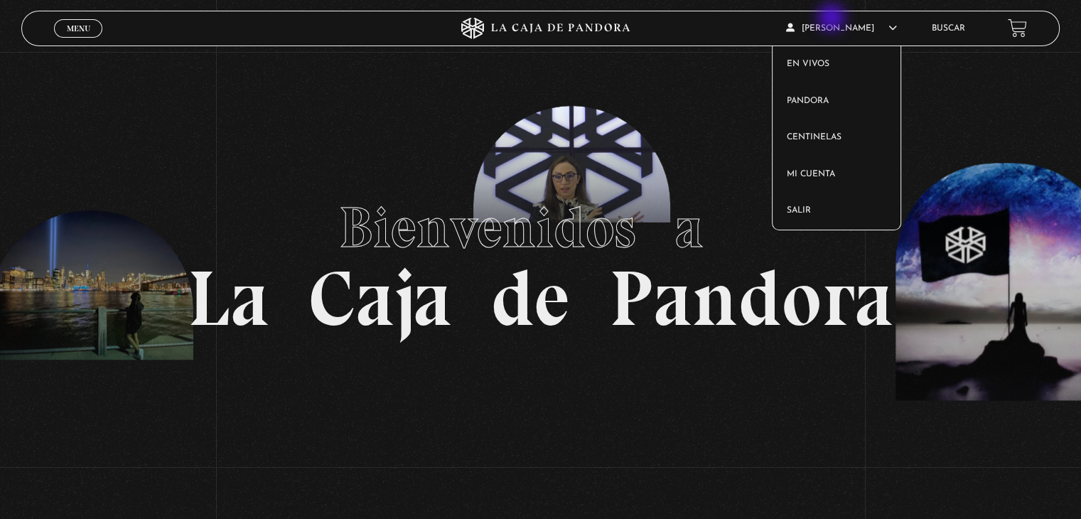
click at [833, 24] on span "[PERSON_NAME]" at bounding box center [841, 28] width 111 height 9
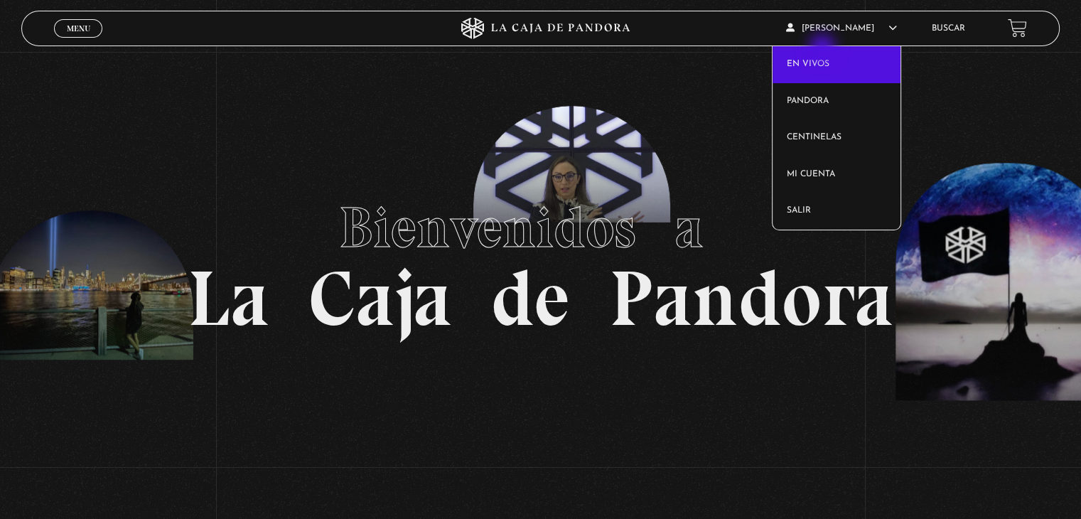
click at [823, 49] on link "En vivos" at bounding box center [836, 64] width 129 height 37
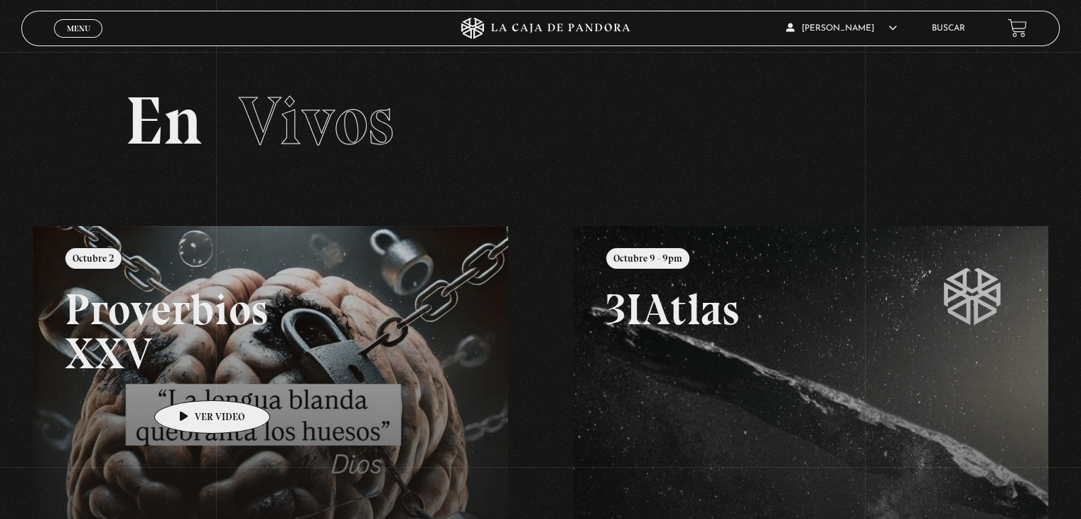
click at [190, 379] on link at bounding box center [573, 485] width 1081 height 519
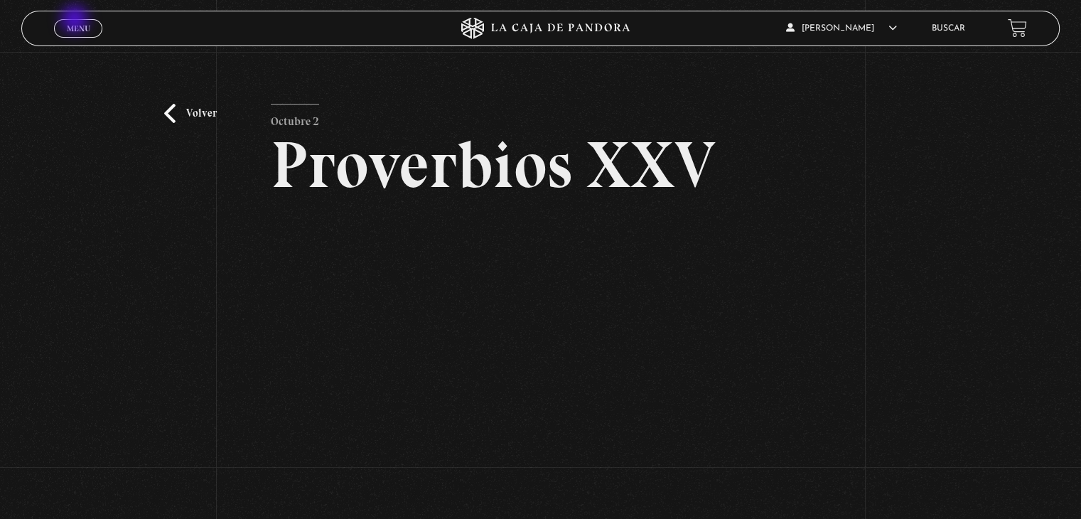
click at [76, 21] on link "Menu Cerrar" at bounding box center [78, 28] width 48 height 18
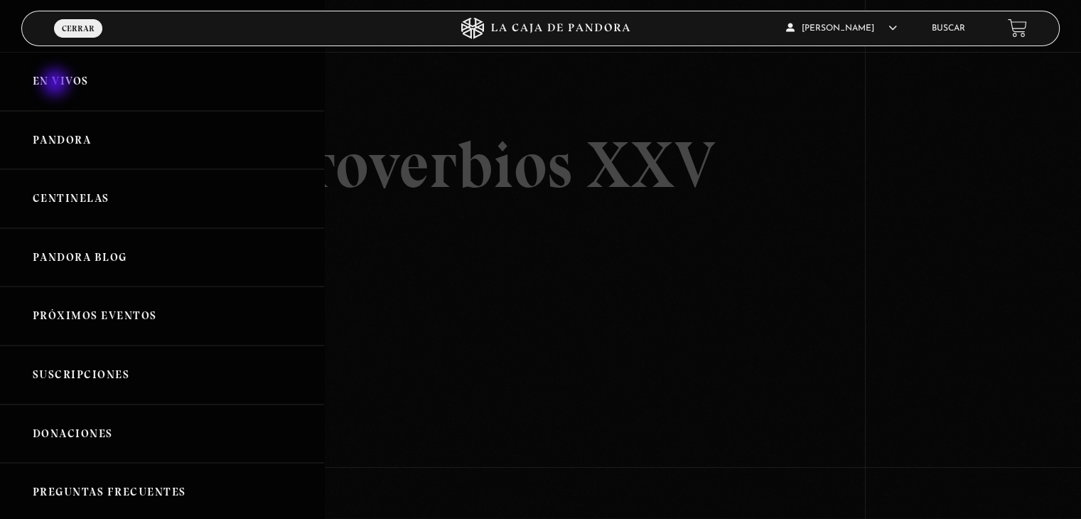
click at [57, 84] on link "En vivos" at bounding box center [162, 81] width 324 height 59
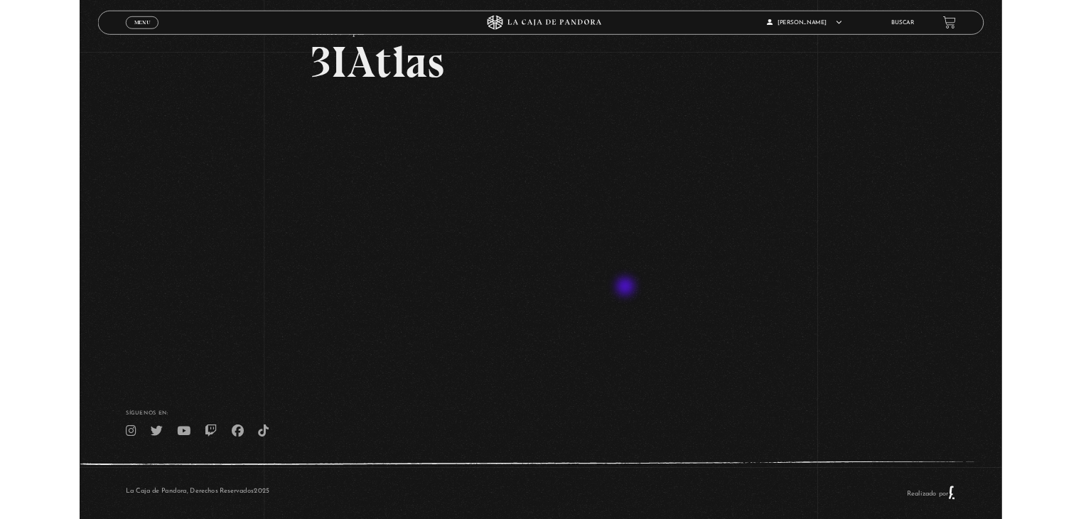
scroll to position [122, 0]
